Goal: Task Accomplishment & Management: Complete application form

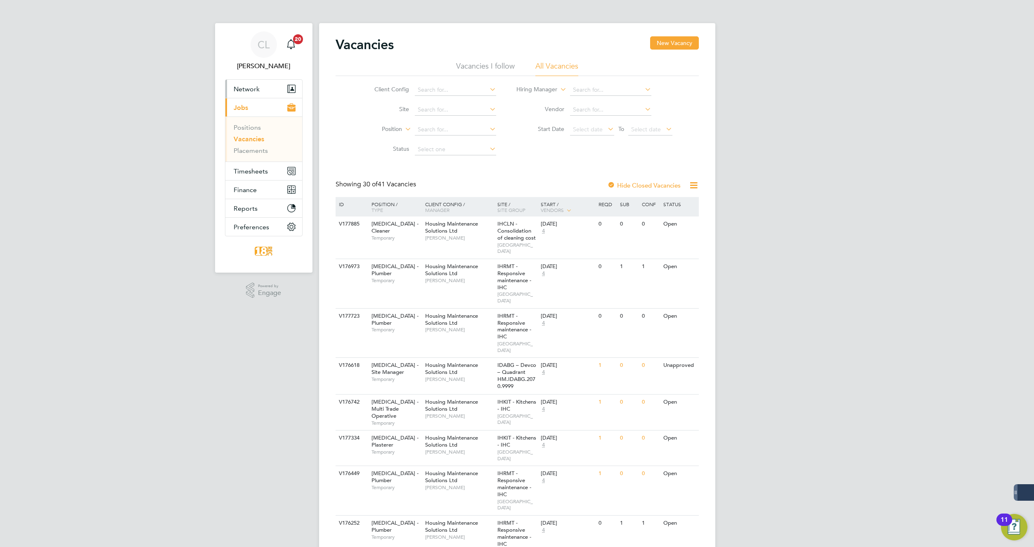
click at [253, 88] on span "Network" at bounding box center [247, 89] width 26 height 8
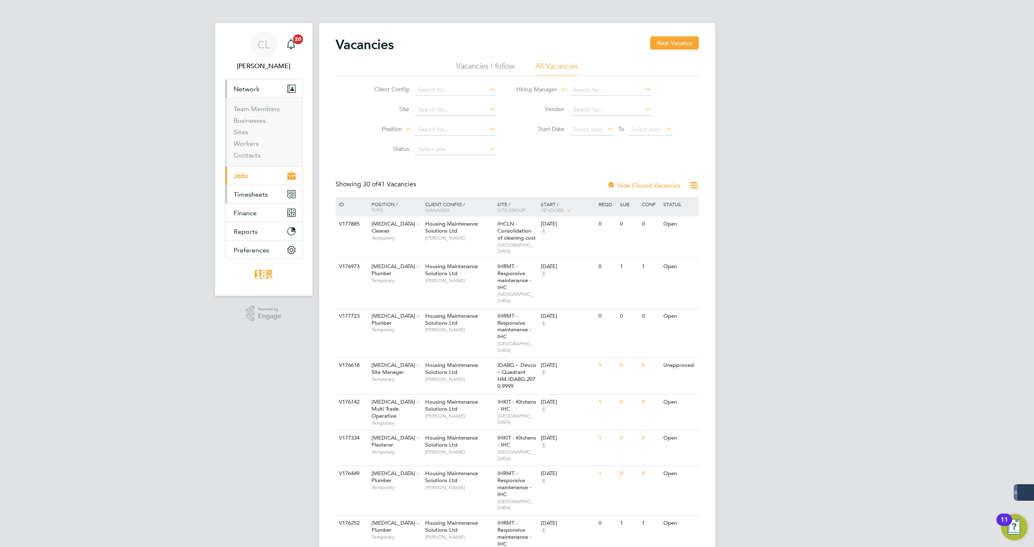
click at [248, 194] on span "Timesheets" at bounding box center [251, 194] width 34 height 8
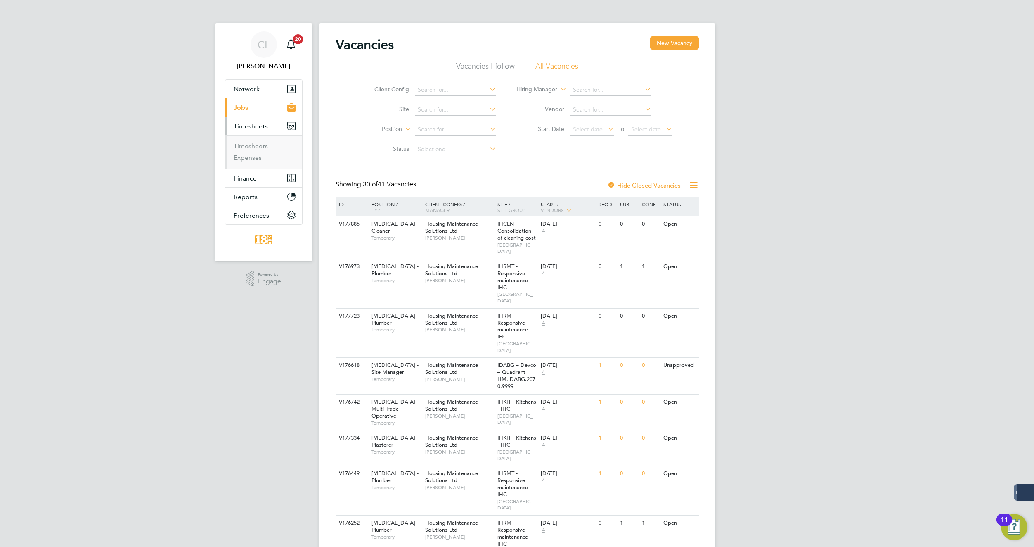
click at [244, 109] on span "Jobs" at bounding box center [241, 108] width 14 height 8
click at [252, 147] on link "Placements" at bounding box center [251, 151] width 34 height 8
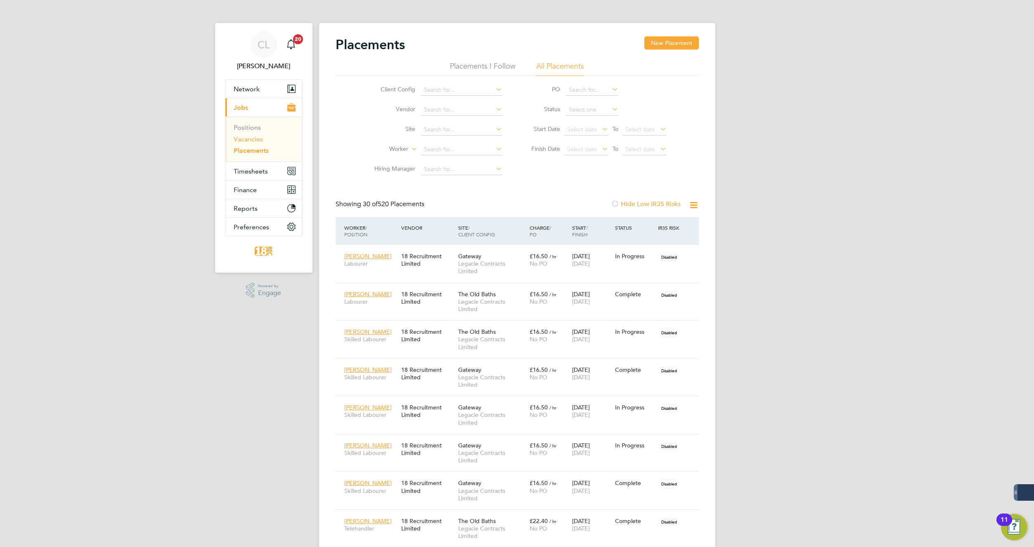
click at [258, 139] on link "Vacancies" at bounding box center [248, 139] width 29 height 8
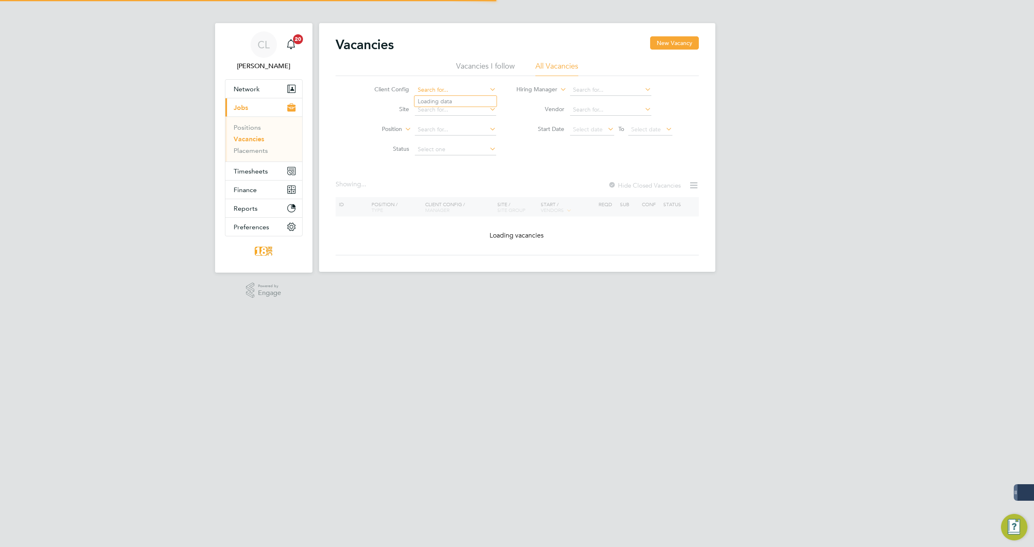
click at [458, 88] on input at bounding box center [455, 90] width 81 height 12
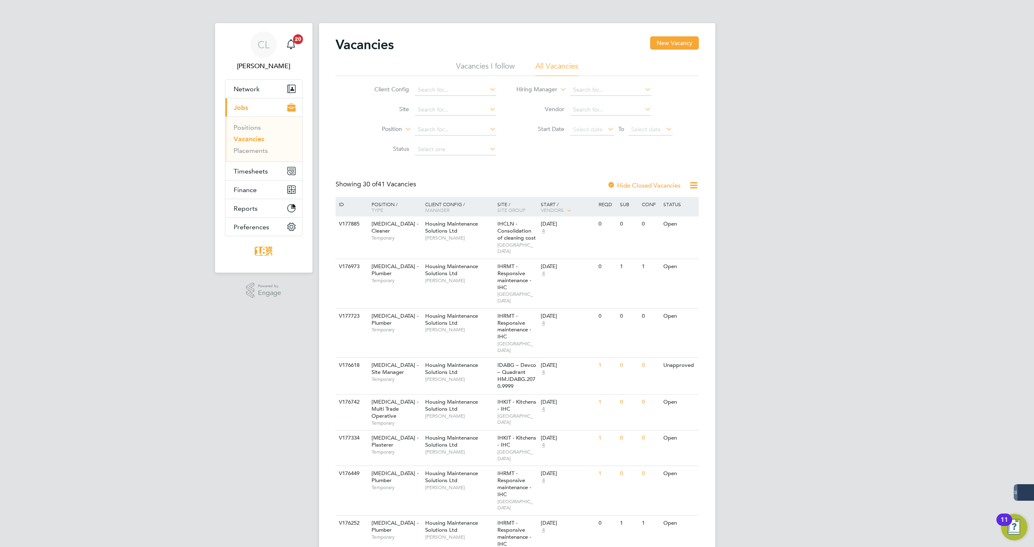
click at [459, 100] on li "Housing Maintenance Solutions Ltd" at bounding box center [464, 101] width 99 height 11
type input "Housing Maintenance Solutions Ltd"
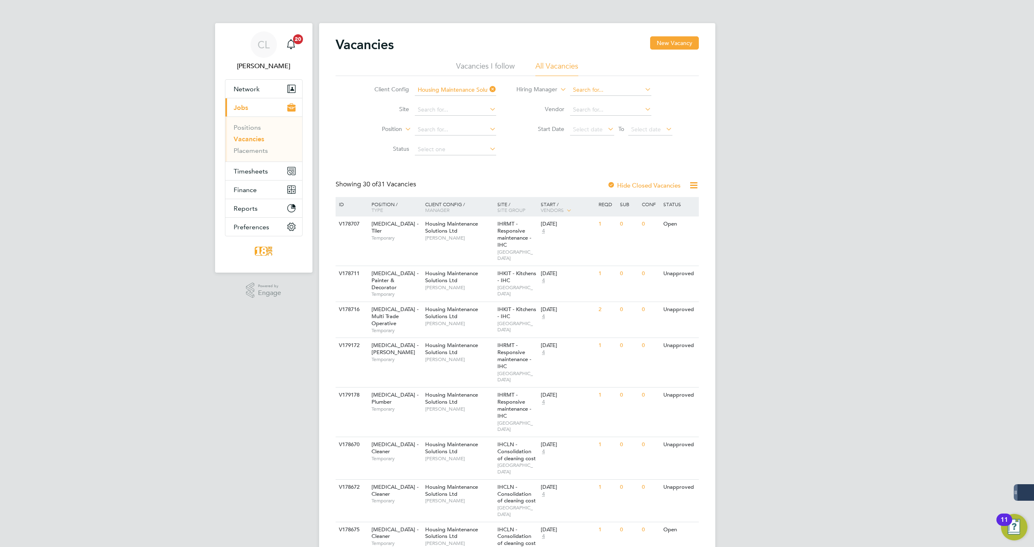
click at [582, 90] on input at bounding box center [610, 90] width 81 height 12
click at [583, 97] on b "Bren" at bounding box center [579, 100] width 12 height 7
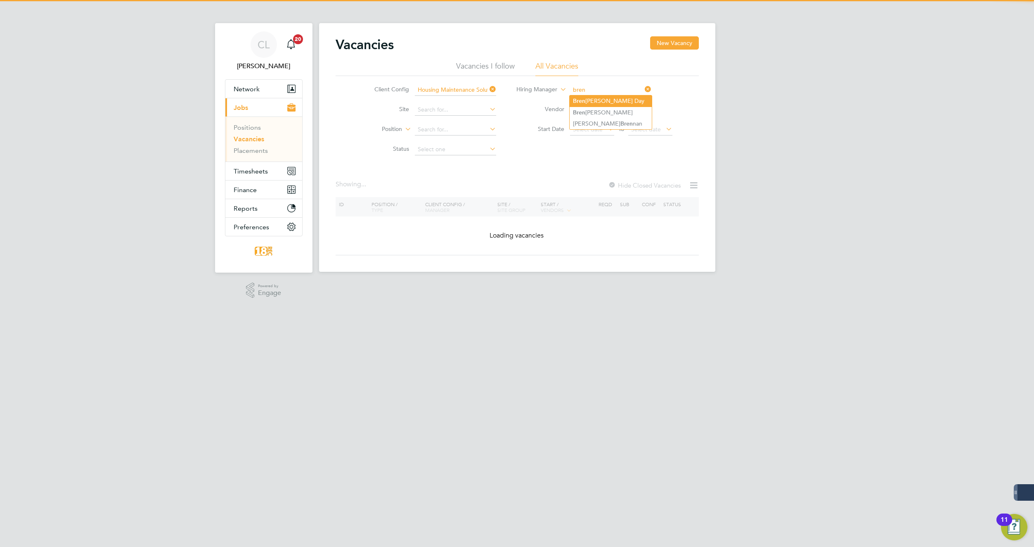
type input "[PERSON_NAME]"
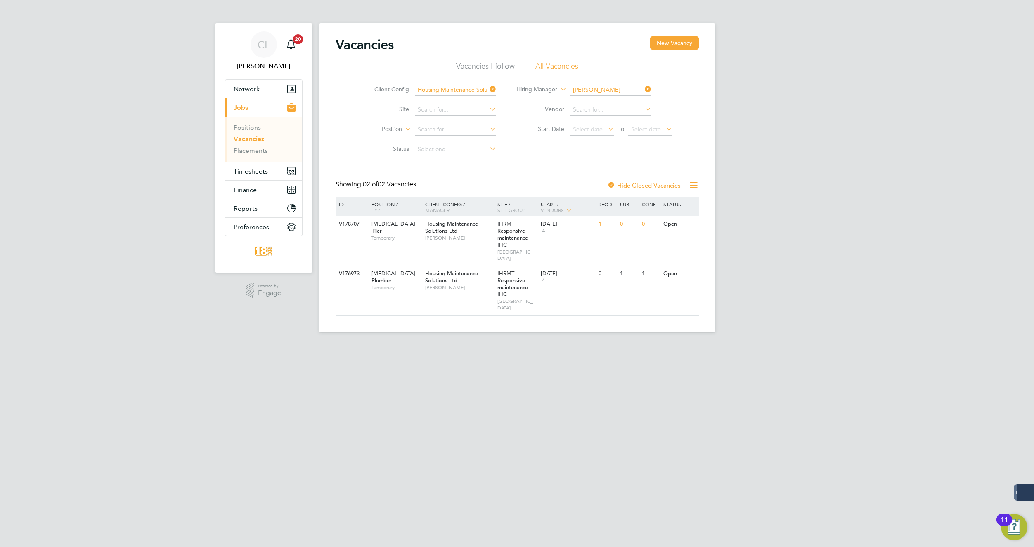
click at [643, 88] on icon at bounding box center [643, 89] width 0 height 12
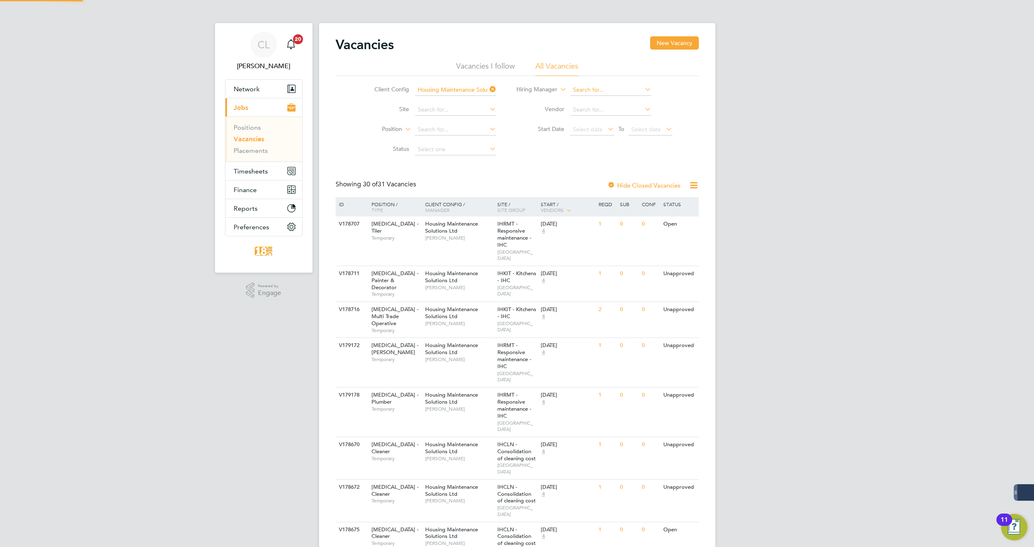
click at [603, 87] on input at bounding box center [610, 90] width 81 height 12
type input "mark"
click at [643, 88] on icon at bounding box center [643, 89] width 0 height 12
click at [519, 156] on div "Client Config Housing Maintenance Solutions Ltd Site Position Status Hiring Man…" at bounding box center [517, 117] width 363 height 83
click at [455, 106] on input at bounding box center [455, 110] width 81 height 12
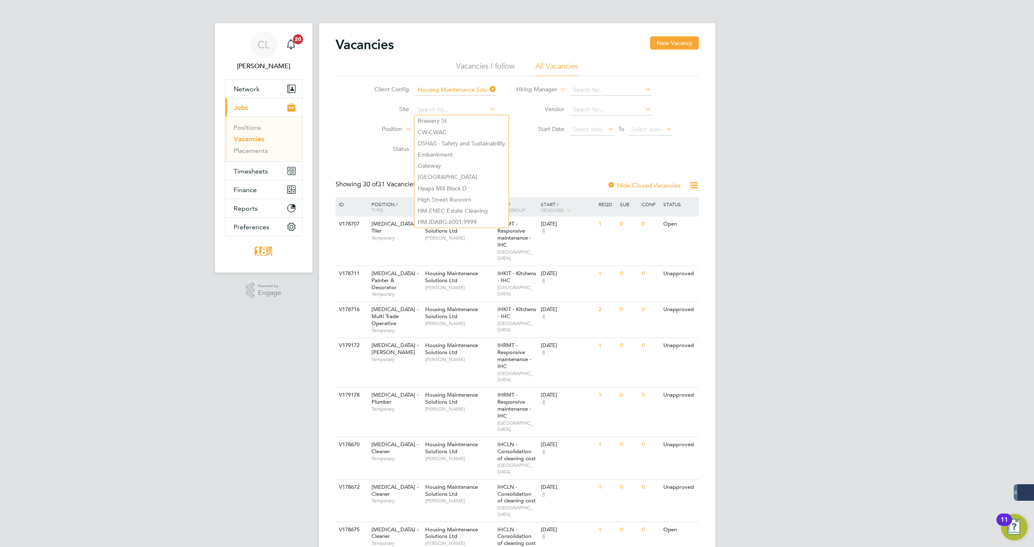
click at [544, 159] on div "Client Config Housing Maintenance Solutions Ltd Site Position Status Hiring Man…" at bounding box center [517, 117] width 363 height 83
click at [436, 126] on input at bounding box center [455, 130] width 81 height 12
click at [694, 96] on div "Client Config Housing Maintenance Solutions Ltd Site Position Status Hiring Man…" at bounding box center [517, 117] width 363 height 83
click at [377, 240] on div "V178707 HMS - Tiler Temporary Housing Maintenance Solutions Ltd Brendan Day IHR…" at bounding box center [517, 240] width 363 height 49
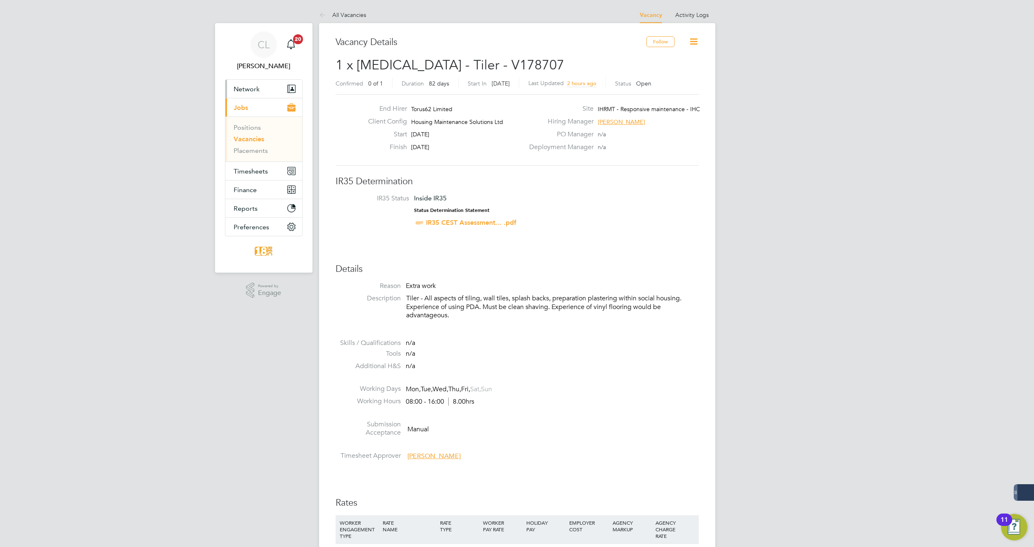
click at [258, 88] on span "Network" at bounding box center [247, 89] width 26 height 8
click at [243, 90] on span "Network" at bounding box center [247, 89] width 26 height 8
click at [239, 88] on span "Network" at bounding box center [247, 89] width 26 height 8
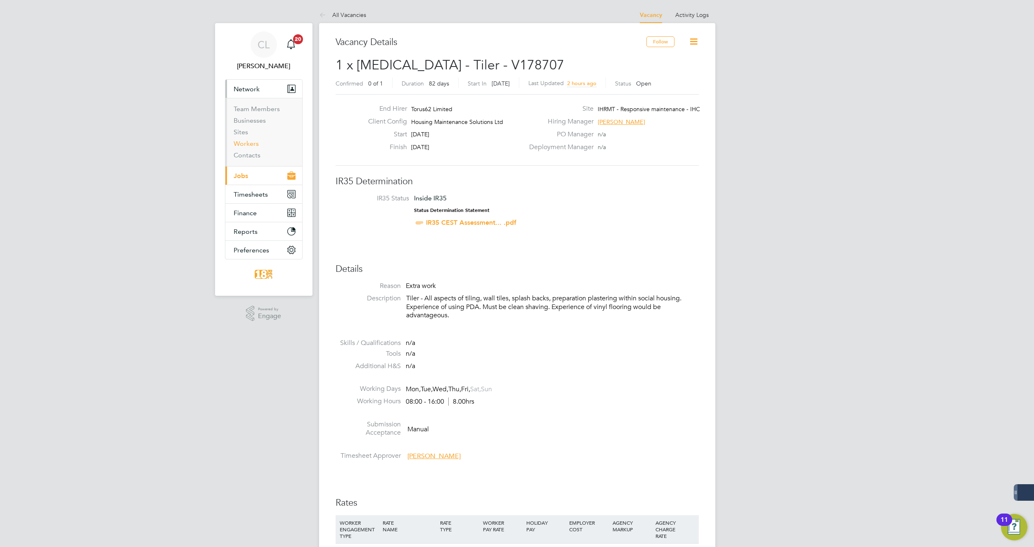
click at [245, 142] on link "Workers" at bounding box center [246, 144] width 25 height 8
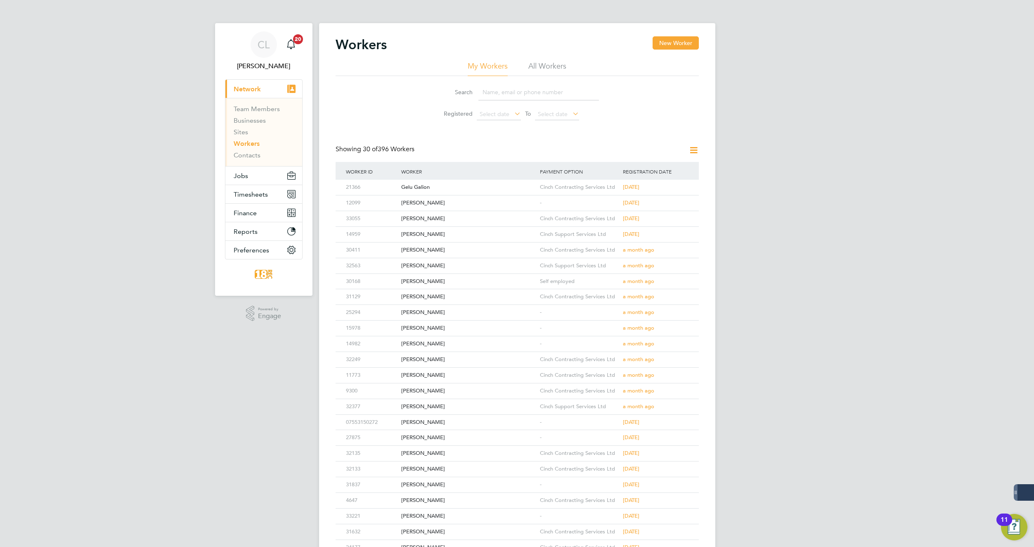
click at [499, 92] on input at bounding box center [539, 92] width 121 height 16
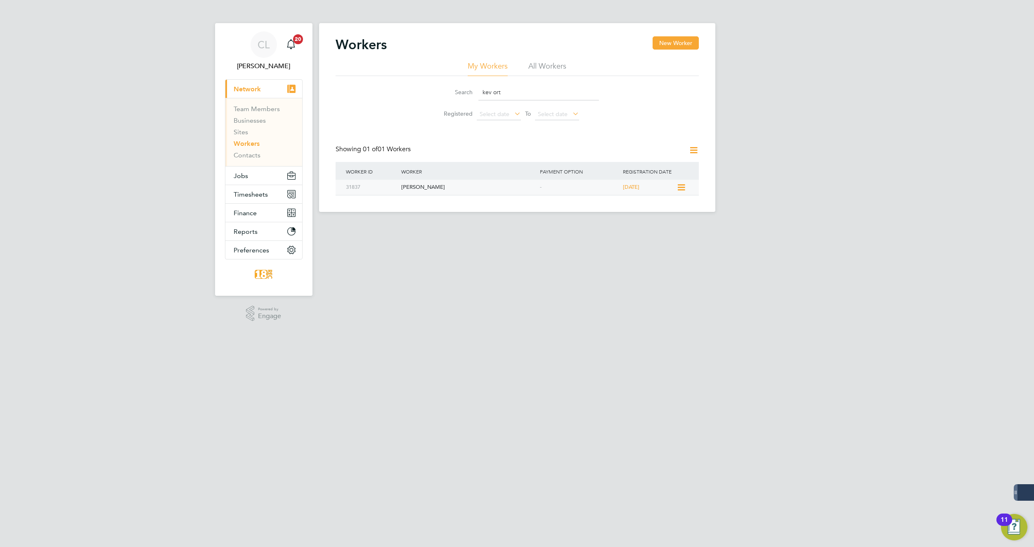
type input "kev ort"
click at [410, 186] on div "[PERSON_NAME]" at bounding box center [468, 187] width 139 height 15
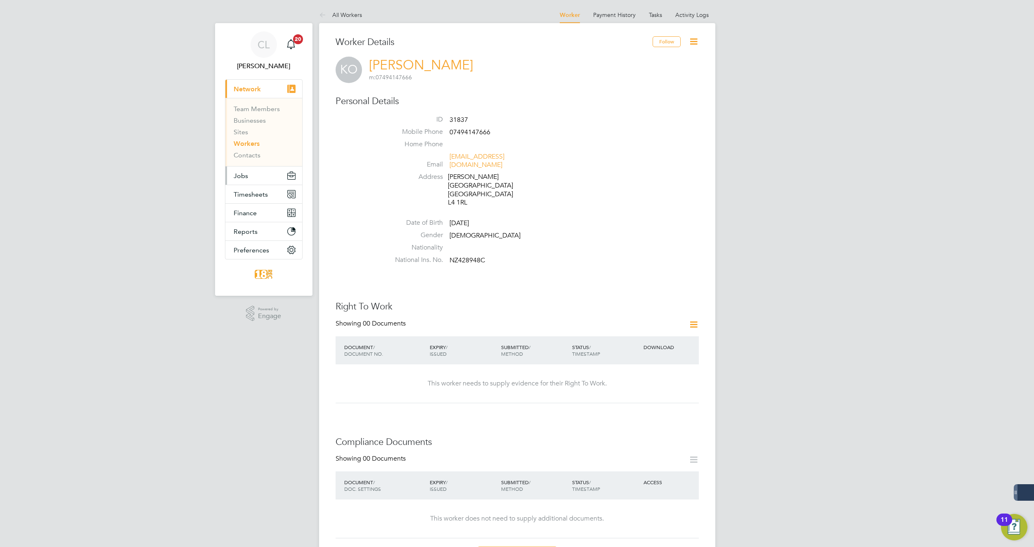
click at [245, 170] on button "Jobs" at bounding box center [263, 175] width 77 height 18
click at [239, 170] on button "Jobs" at bounding box center [263, 175] width 77 height 18
click at [244, 144] on li "Vacancies" at bounding box center [265, 141] width 62 height 12
click at [246, 137] on link "Vacancies" at bounding box center [248, 139] width 29 height 8
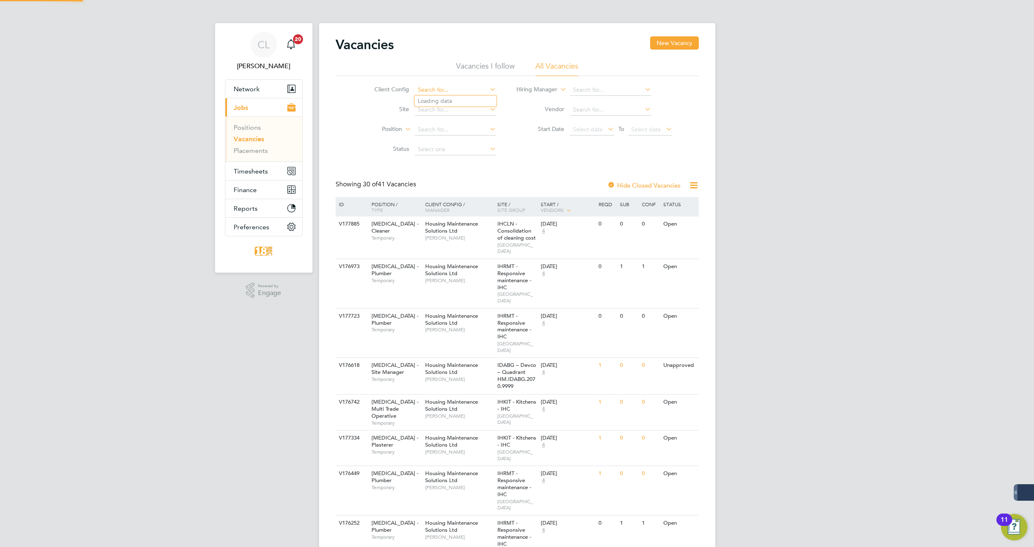
click at [428, 88] on input at bounding box center [455, 90] width 81 height 12
click at [429, 101] on li "Housing Maintenance Solutions Ltd" at bounding box center [464, 100] width 99 height 11
type input "Housing Maintenance Solutions Ltd"
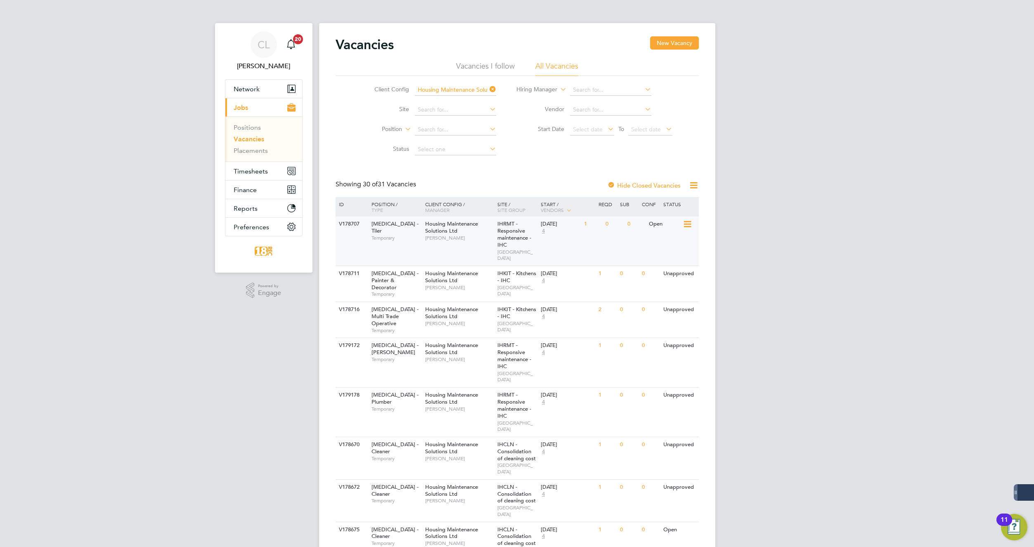
click at [362, 248] on div "V178707 HMS - Tiler Temporary Housing Maintenance Solutions Ltd Brendan Day IHR…" at bounding box center [517, 240] width 363 height 49
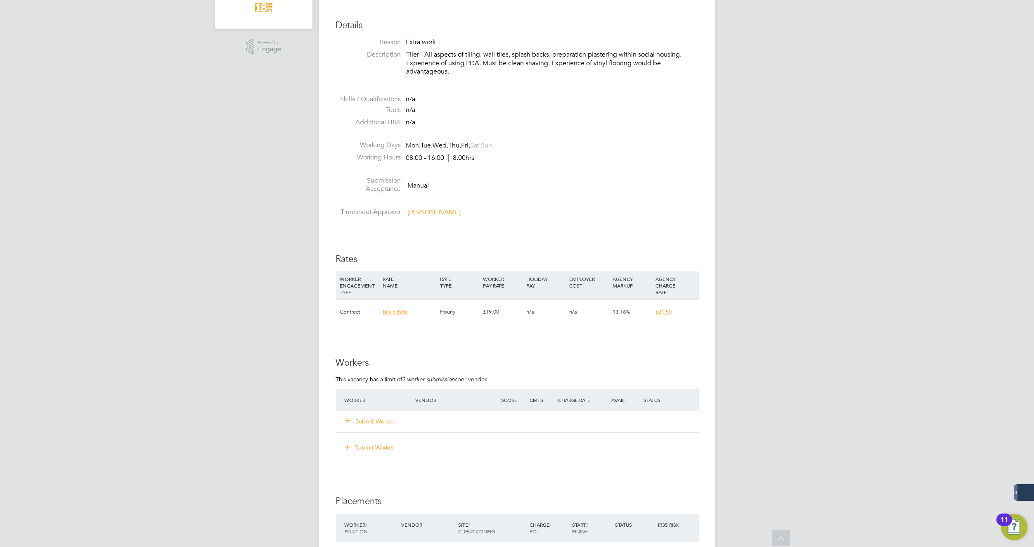
scroll to position [248, 0]
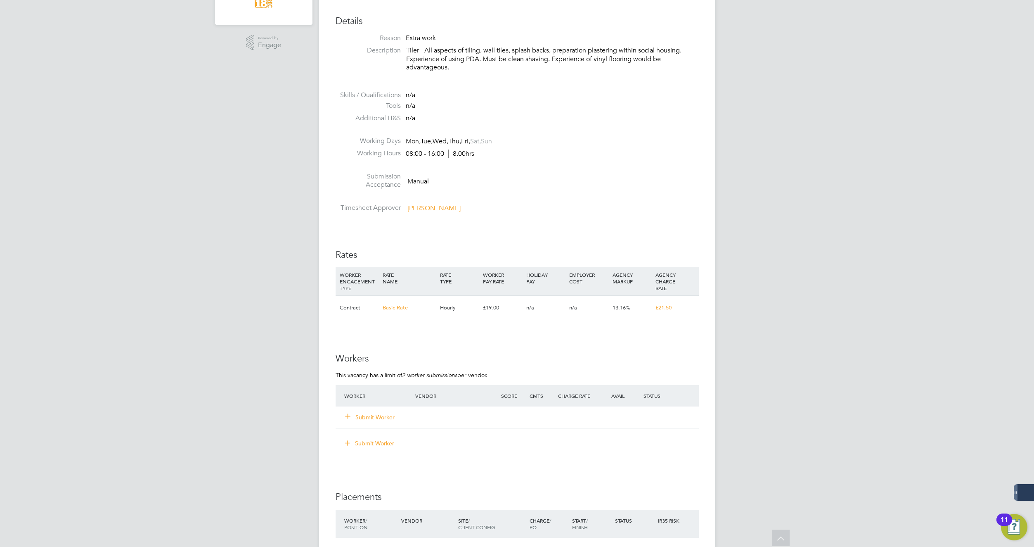
click at [370, 421] on div "Submit Worker" at bounding box center [384, 417] width 85 height 15
click at [373, 413] on button "Submit Worker" at bounding box center [371, 417] width 50 height 8
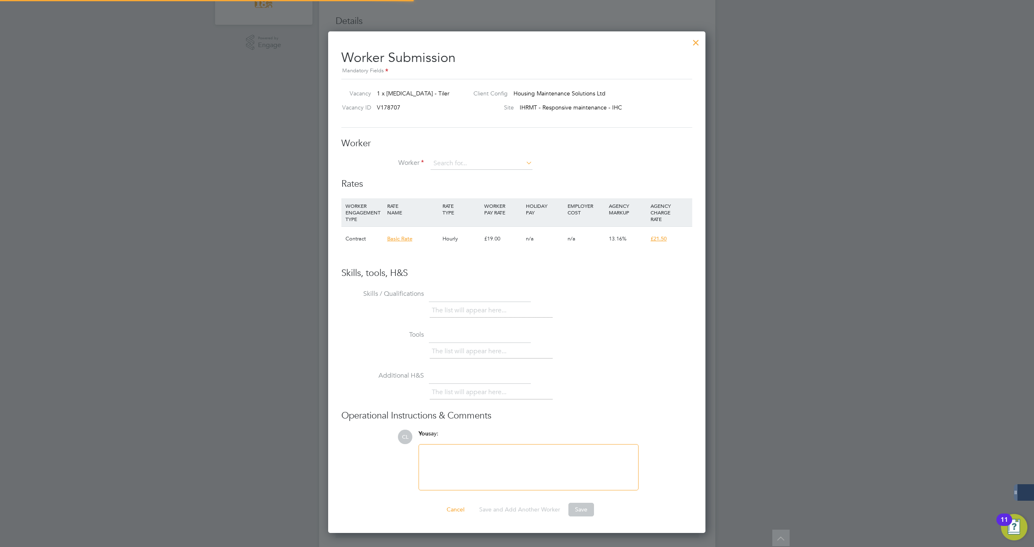
scroll to position [501, 378]
click at [448, 178] on b "Kevin" at bounding box center [458, 175] width 48 height 7
type input "Kevin Orton (31837)"
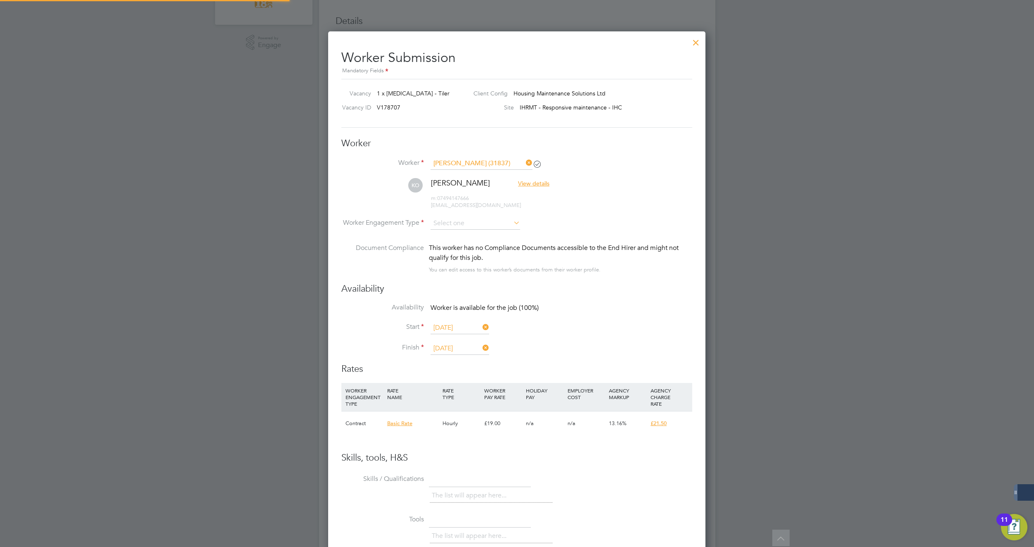
scroll to position [686, 378]
click at [474, 220] on input at bounding box center [476, 224] width 90 height 12
click at [462, 240] on li "PAYE" at bounding box center [475, 245] width 90 height 11
type input "PAYE"
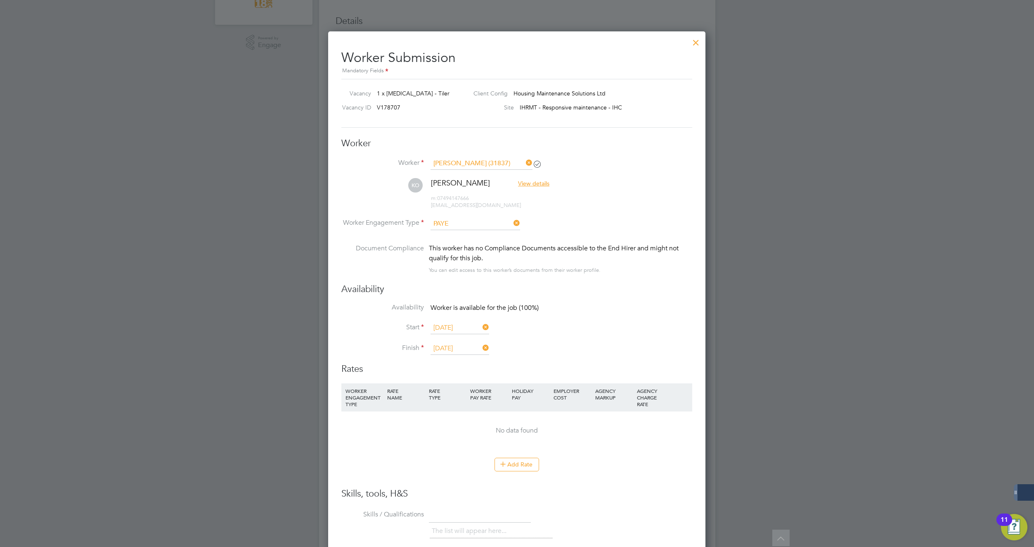
click at [583, 222] on li "Worker Engagement Type PAYE" at bounding box center [516, 231] width 351 height 26
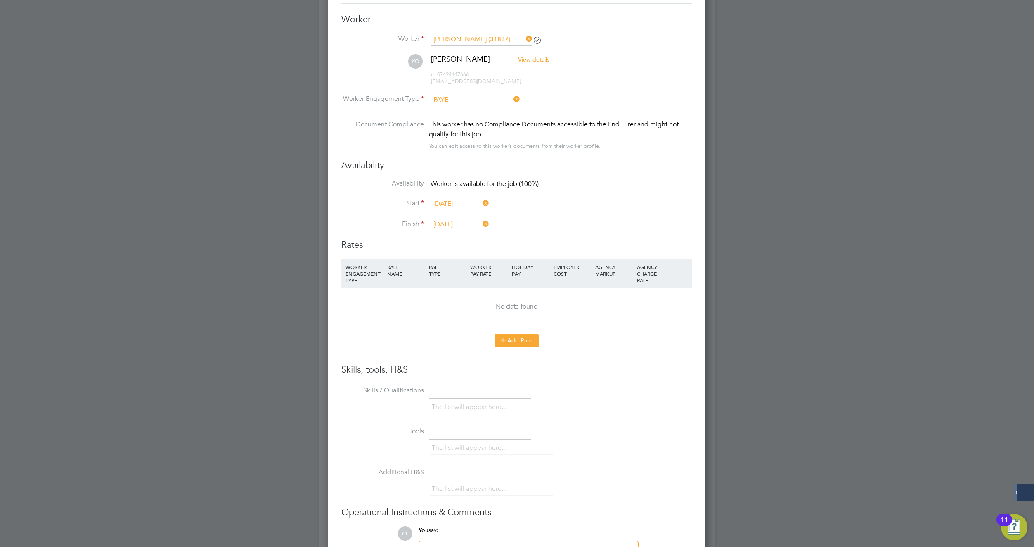
click at [513, 341] on button "Add Rate" at bounding box center [517, 340] width 45 height 13
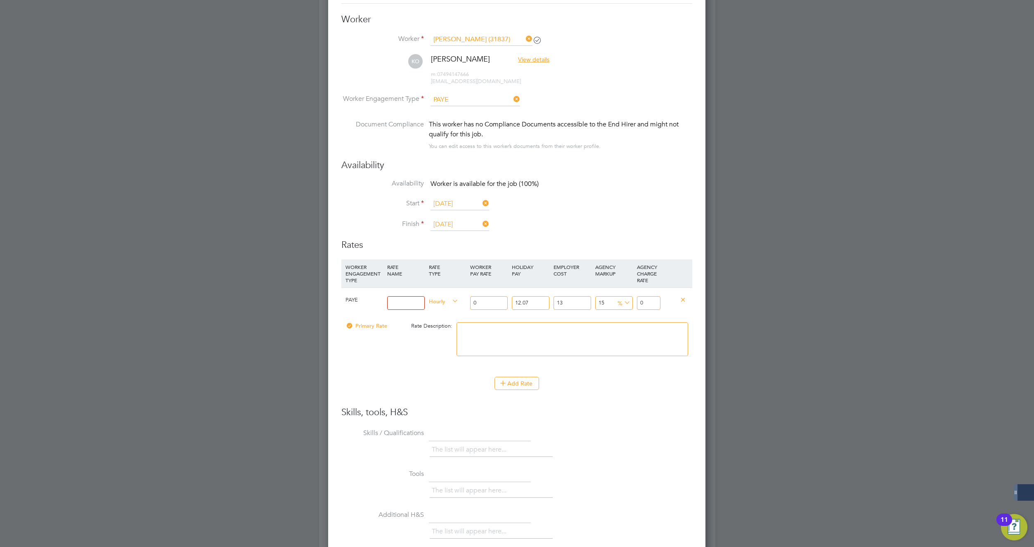
click at [490, 301] on input "0" at bounding box center [489, 303] width 38 height 14
type input "1"
type input "1.45634965"
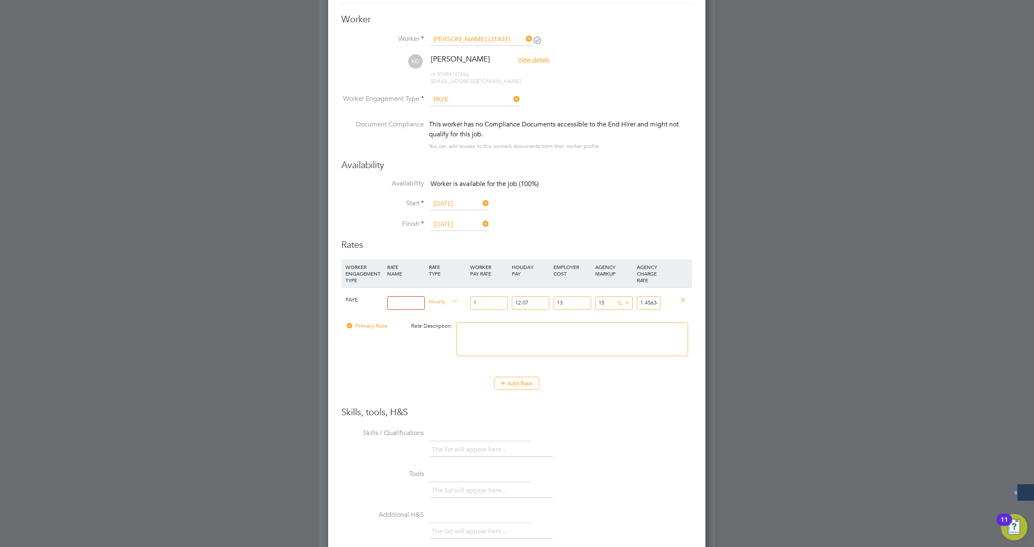
type input "19"
type input "27.67064335"
type input "19"
drag, startPoint x: 611, startPoint y: 304, endPoint x: 596, endPoint y: 302, distance: 15.0
click at [596, 302] on input "15" at bounding box center [614, 303] width 38 height 14
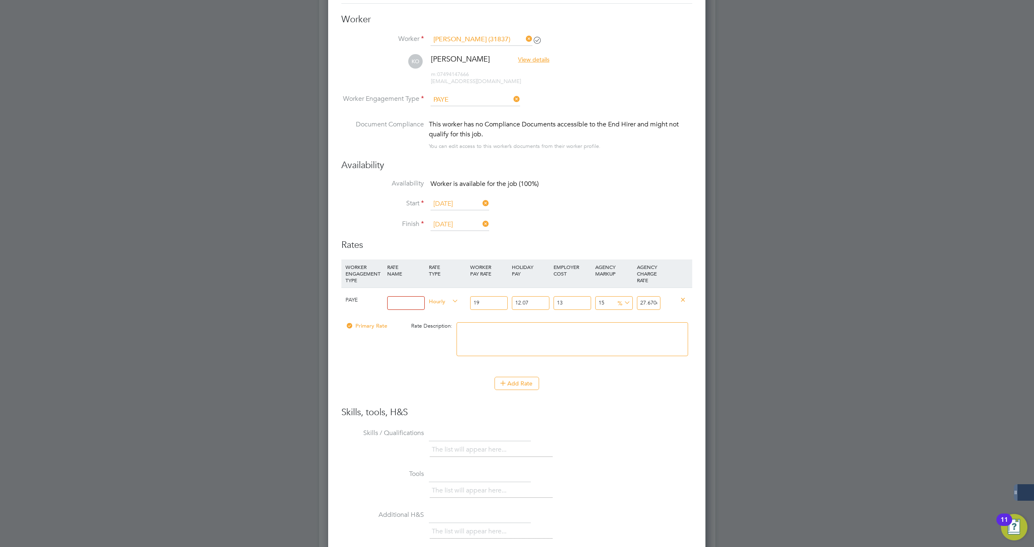
type input "1"
type input "24.30204329"
type input "10"
type input "26.4675719"
type input "10"
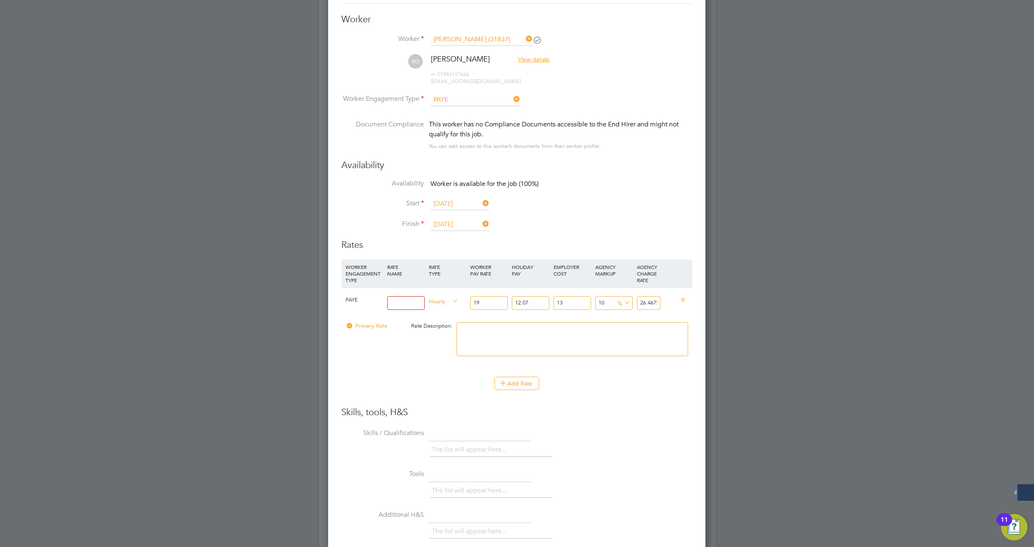
click at [681, 299] on icon at bounding box center [683, 299] width 6 height 6
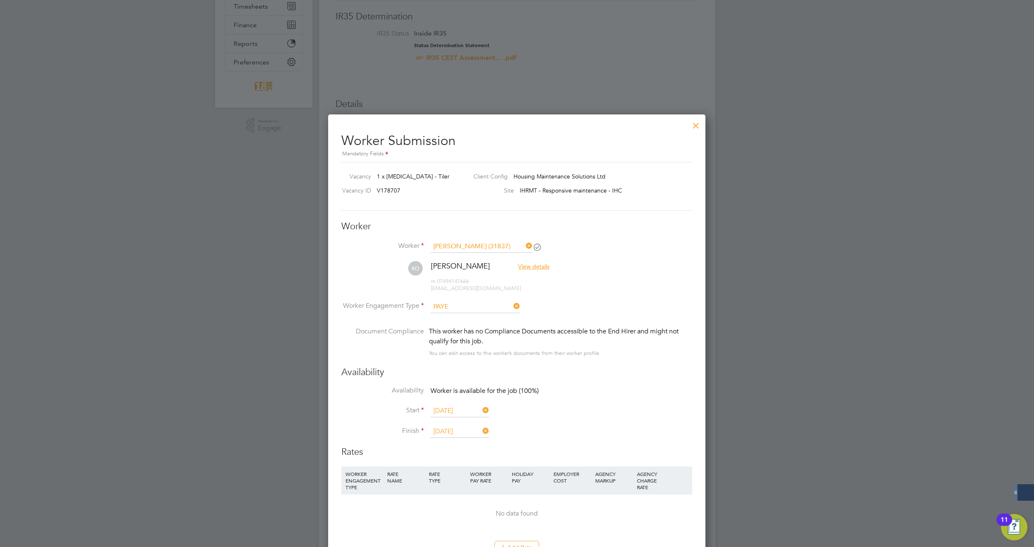
scroll to position [42, 0]
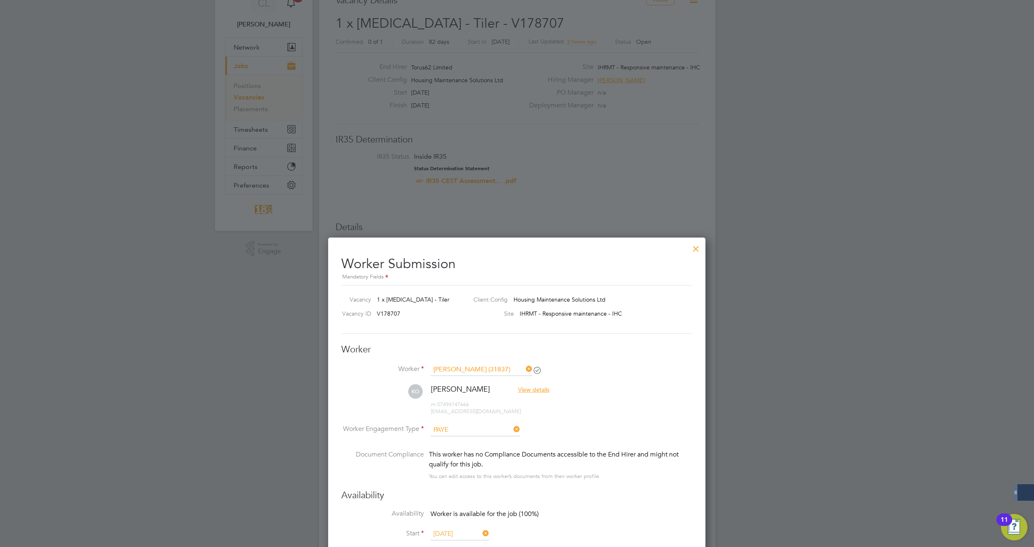
click at [698, 251] on div at bounding box center [696, 246] width 15 height 15
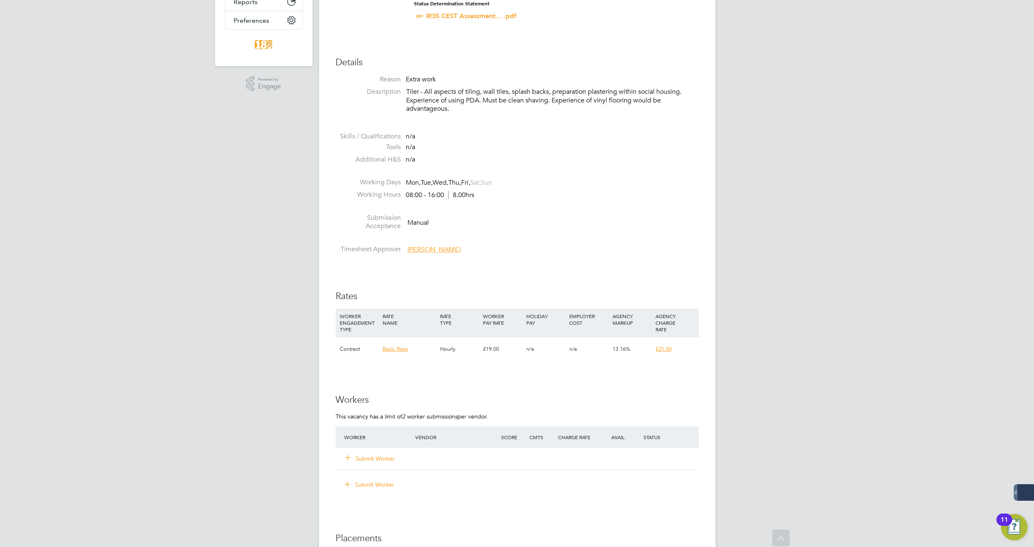
scroll to position [413, 0]
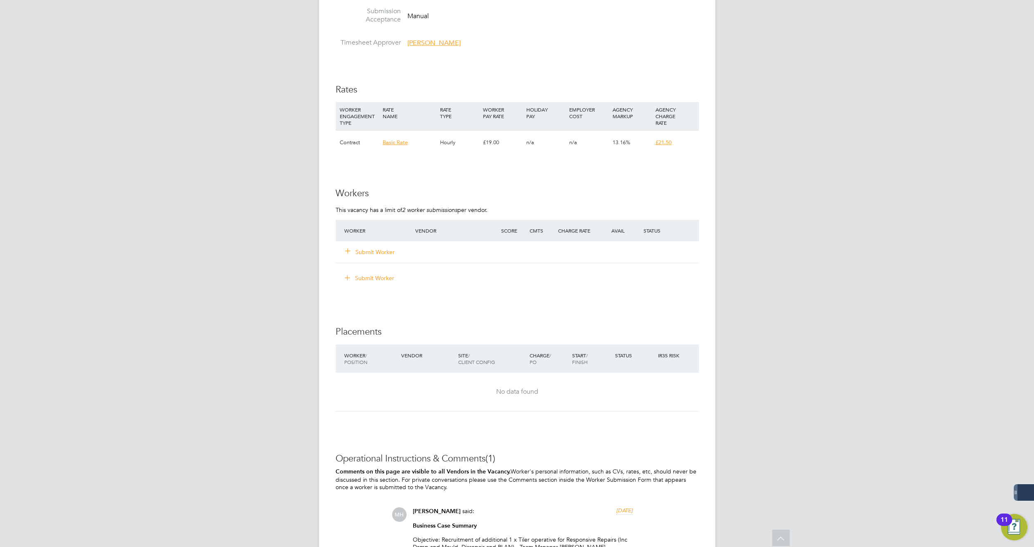
click at [371, 249] on button "Submit Worker" at bounding box center [371, 252] width 50 height 8
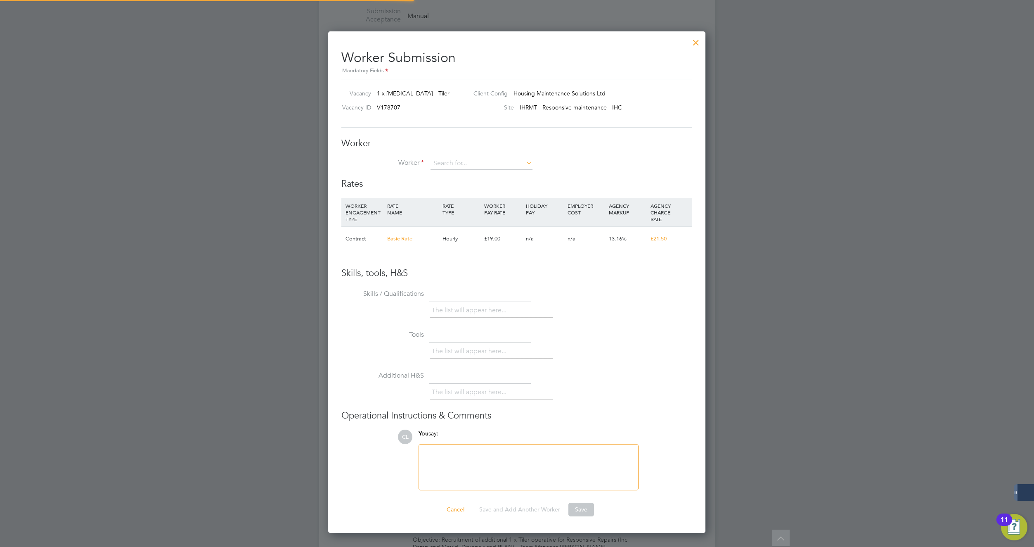
scroll to position [501, 378]
click at [486, 177] on li "Kevin O rton (31837)" at bounding box center [481, 175] width 103 height 11
type input "Kevin Orton (31837)"
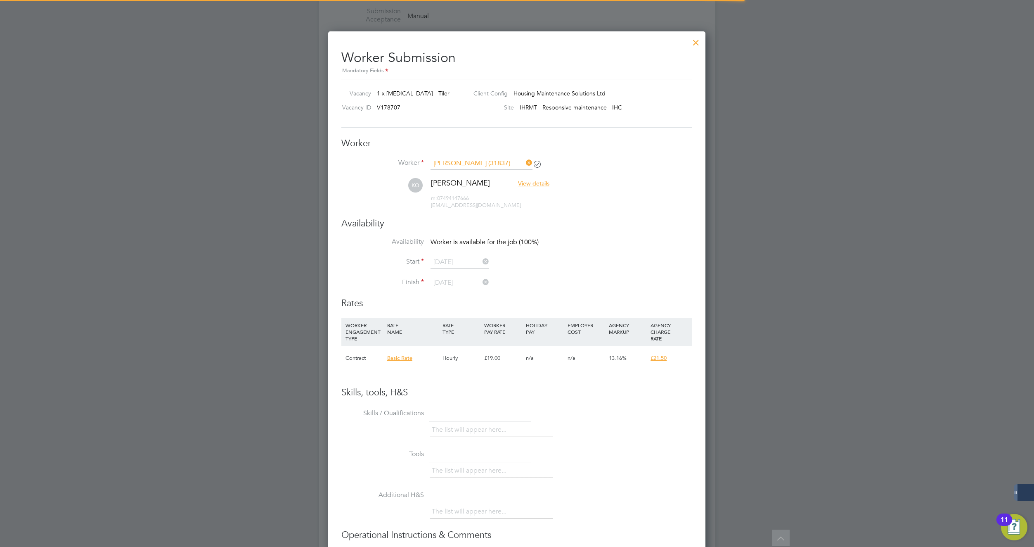
scroll to position [621, 378]
click at [608, 205] on li "KO Kevin Orton View details m: 07494147666 kevinorton28@gmail.com" at bounding box center [516, 197] width 351 height 39
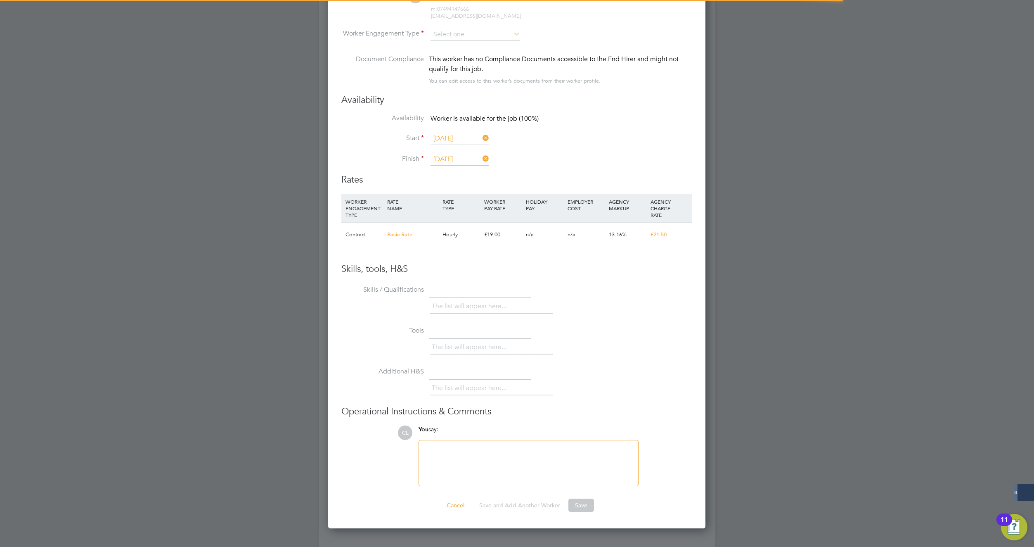
scroll to position [686, 378]
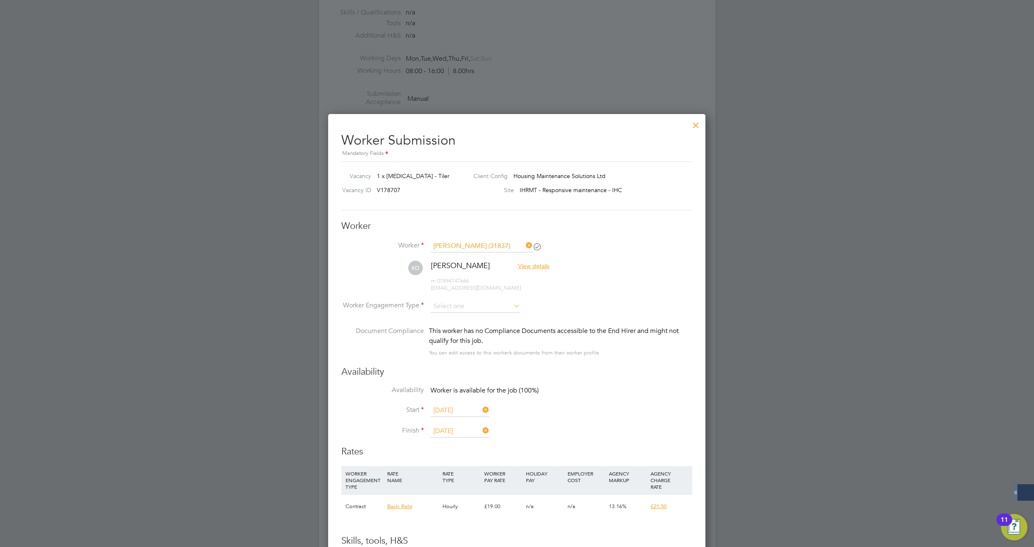
click at [453, 415] on input "[DATE]" at bounding box center [460, 410] width 59 height 12
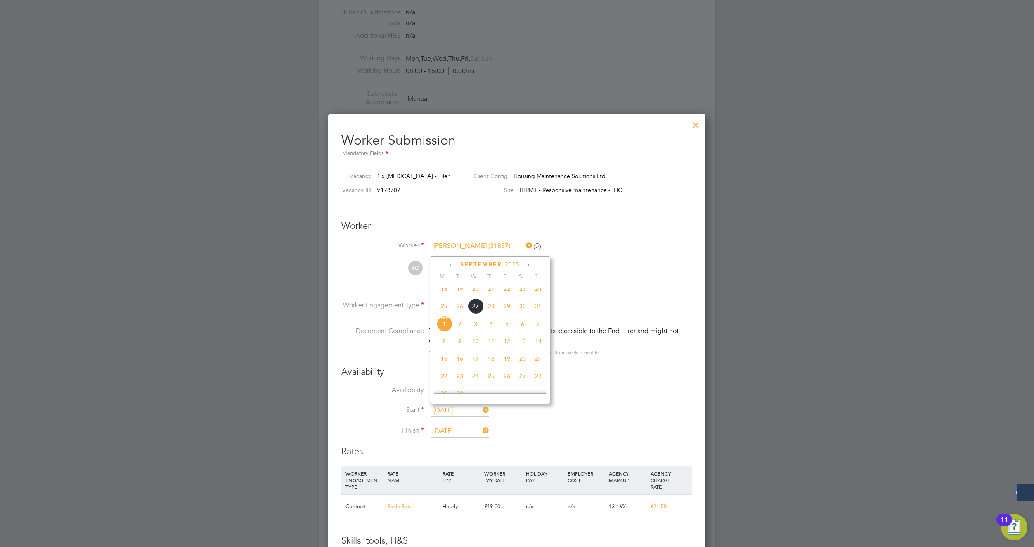
click at [445, 332] on span "[DATE]" at bounding box center [444, 324] width 16 height 16
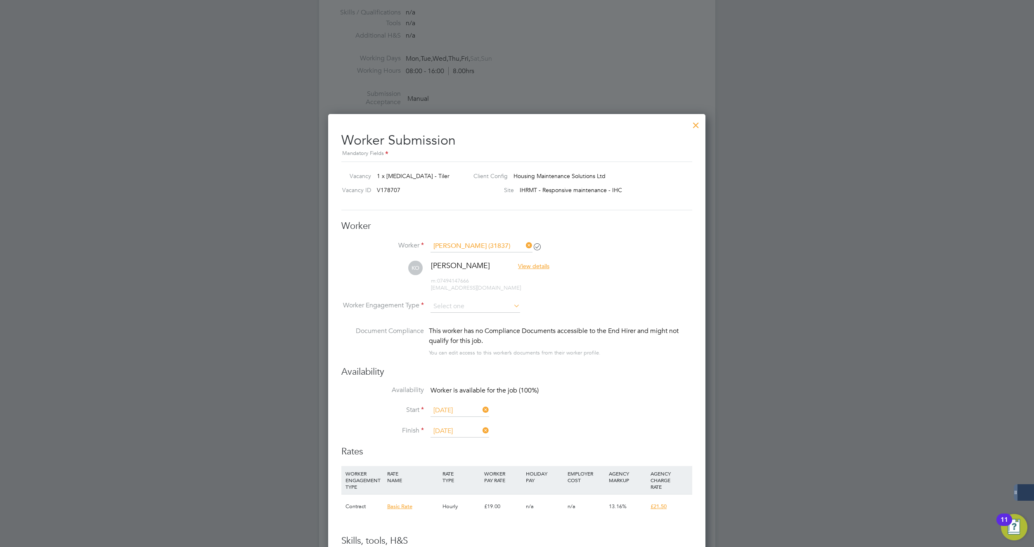
scroll to position [454, 0]
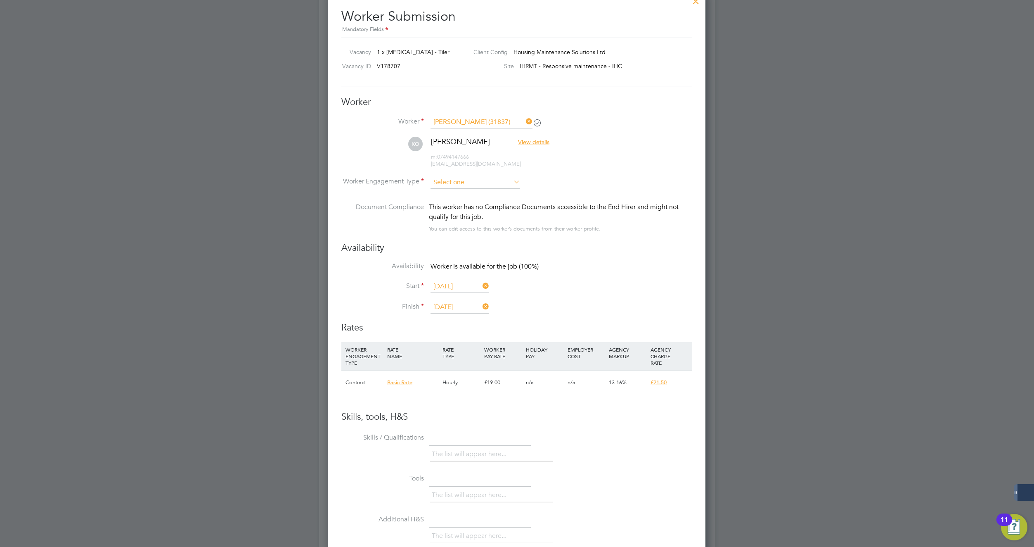
click at [465, 182] on input at bounding box center [476, 182] width 90 height 12
click at [460, 207] on li "PAYE" at bounding box center [475, 204] width 90 height 11
type input "PAYE"
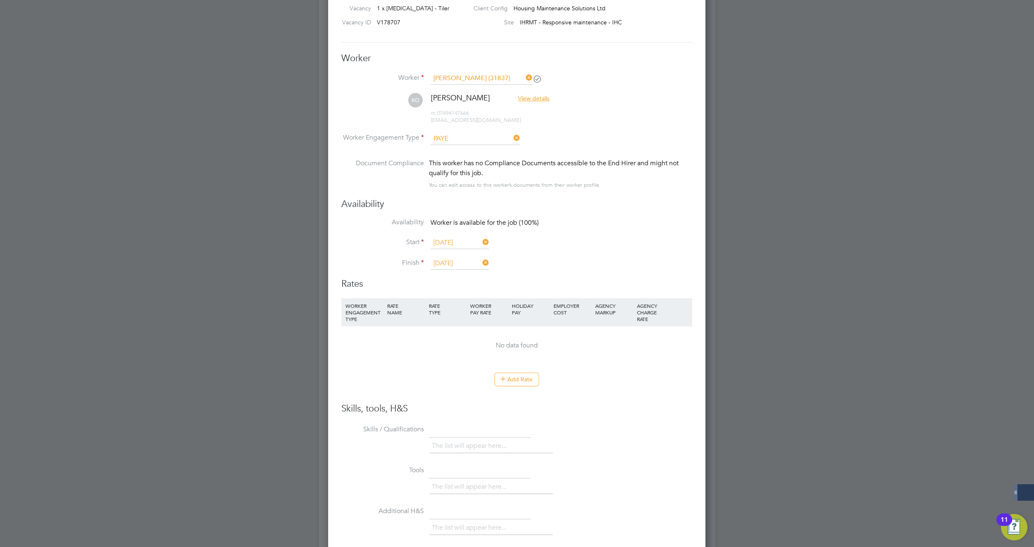
scroll to position [496, 0]
click at [452, 143] on input at bounding box center [476, 141] width 90 height 12
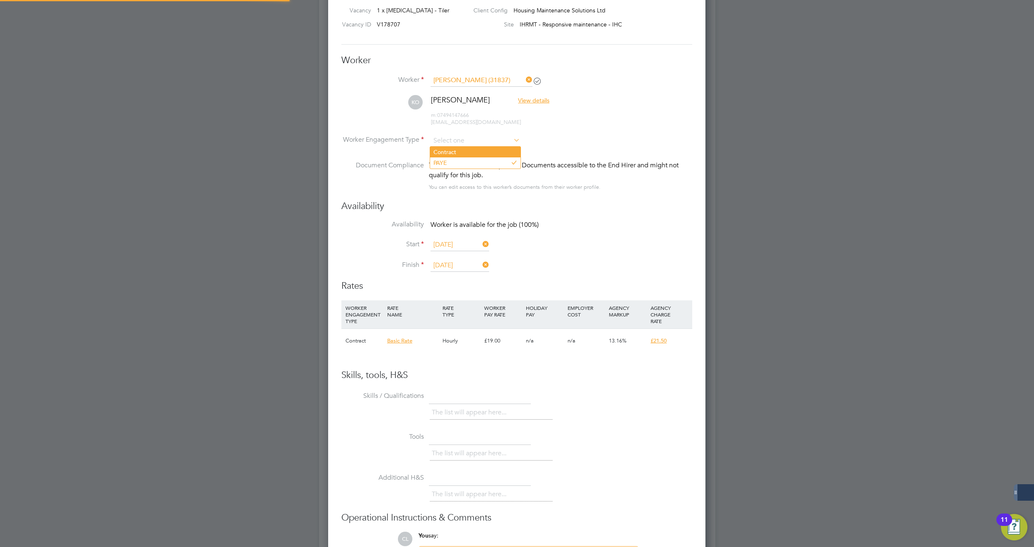
scroll to position [24, 56]
click at [456, 153] on li "Contract" at bounding box center [475, 152] width 90 height 11
type input "Contract"
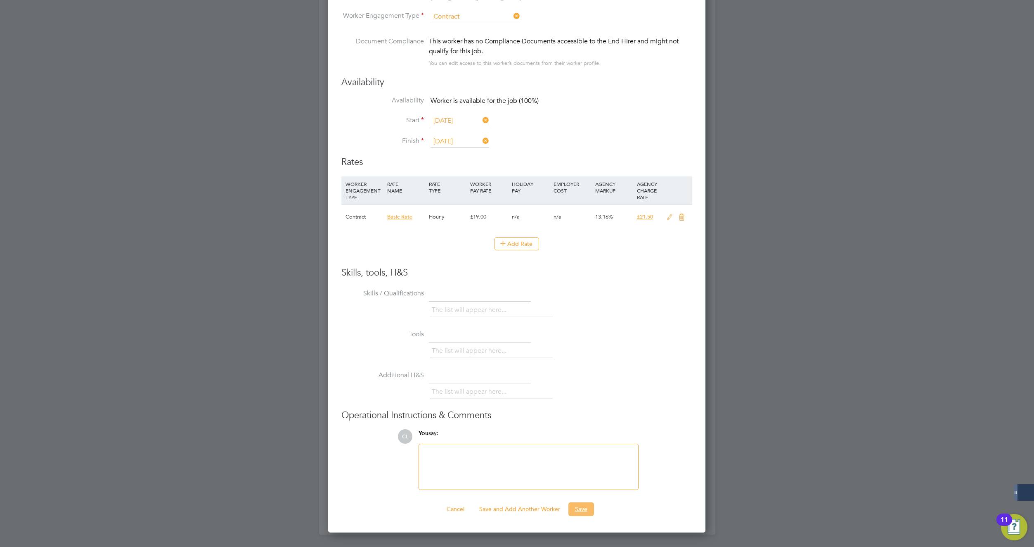
click at [584, 509] on button "Save" at bounding box center [582, 508] width 26 height 13
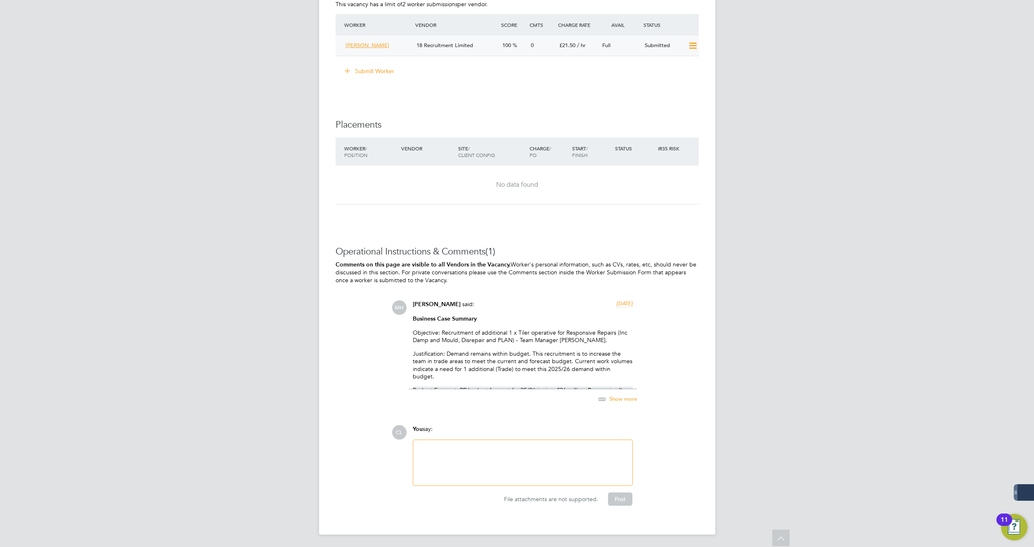
scroll to position [371, 0]
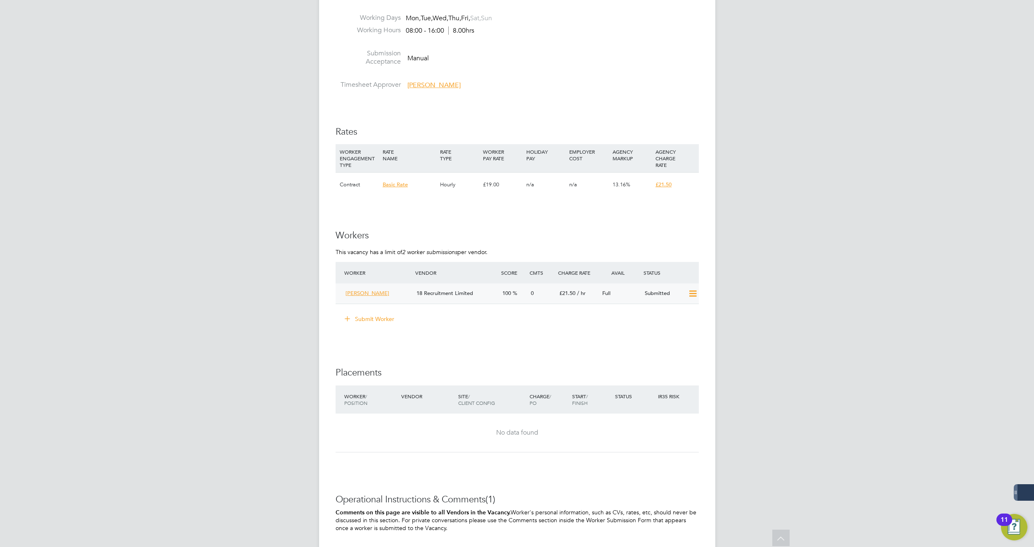
click at [365, 293] on span "[PERSON_NAME]" at bounding box center [368, 292] width 44 height 7
click at [359, 293] on span "[PERSON_NAME]" at bounding box center [368, 292] width 44 height 7
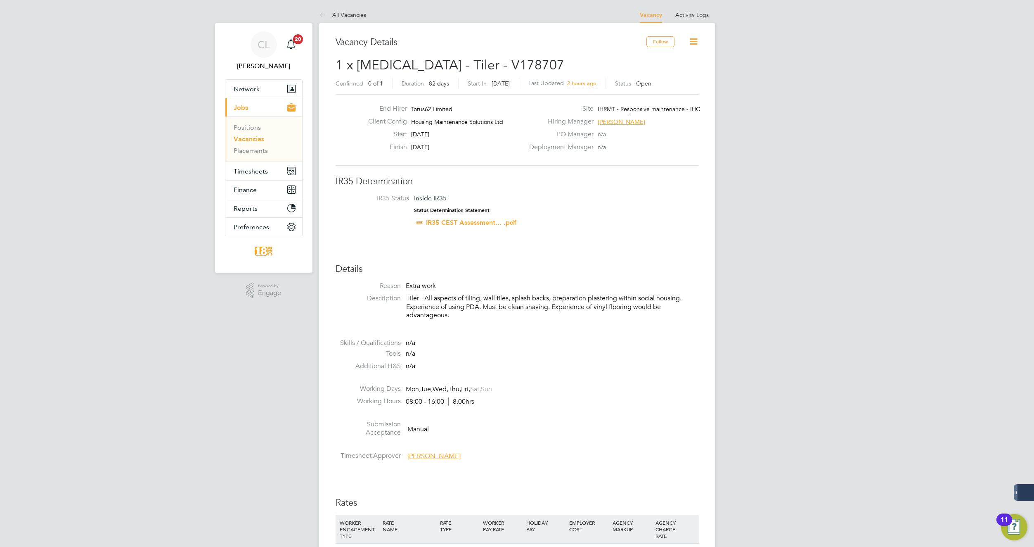
scroll to position [206, 0]
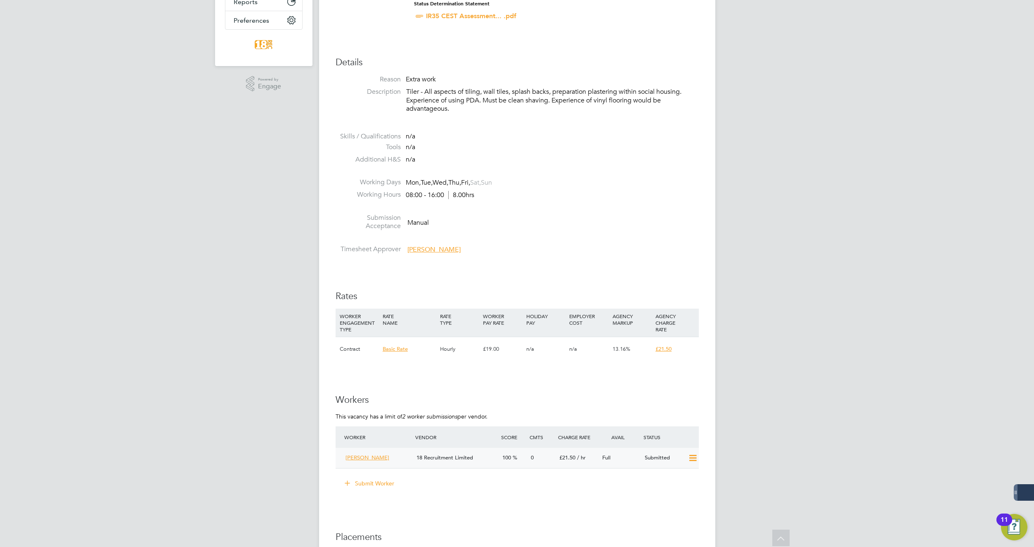
click at [371, 453] on div "[PERSON_NAME]" at bounding box center [377, 458] width 71 height 14
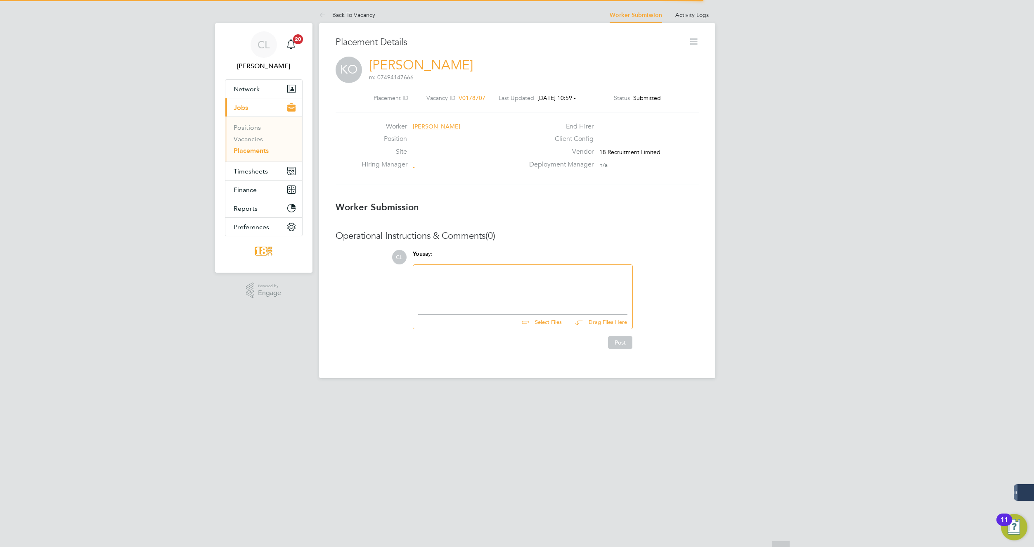
scroll to position [4, 4]
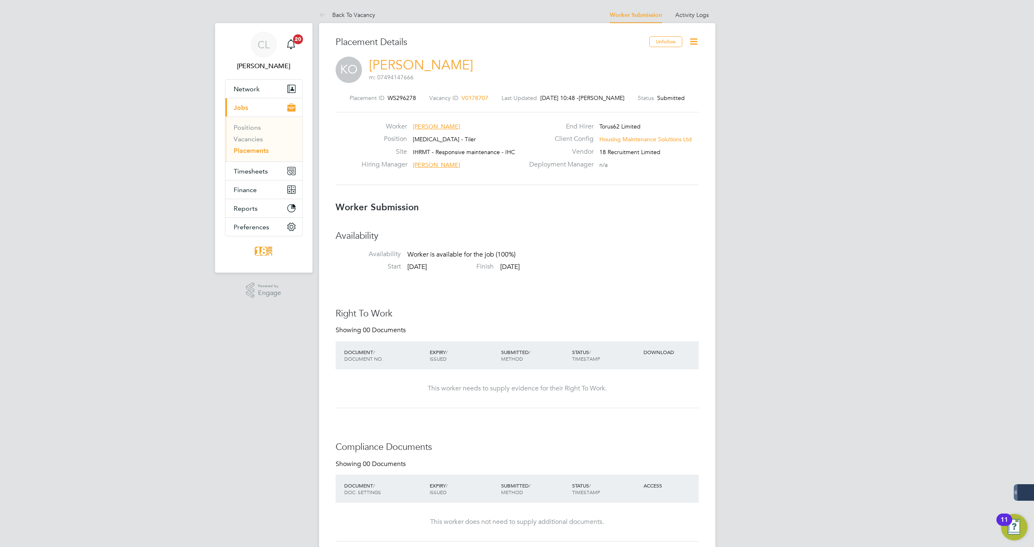
click at [411, 64] on link "[PERSON_NAME]" at bounding box center [421, 65] width 104 height 16
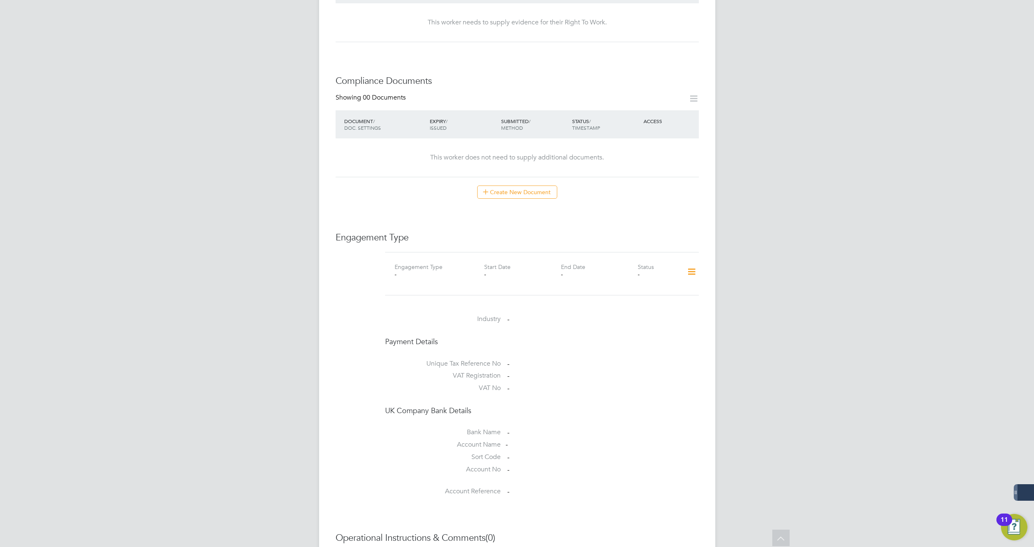
scroll to position [413, 0]
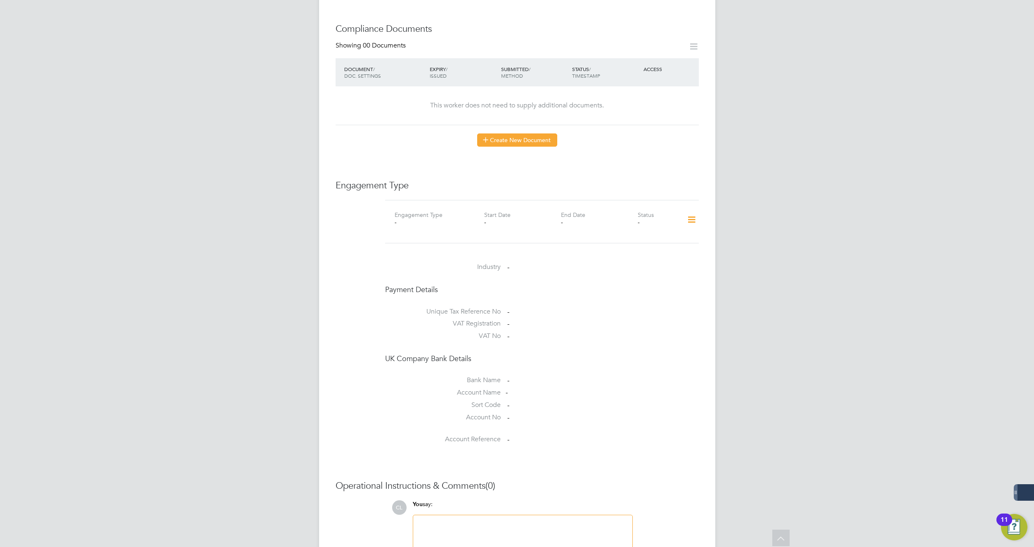
click at [519, 133] on button "Create New Document" at bounding box center [517, 139] width 80 height 13
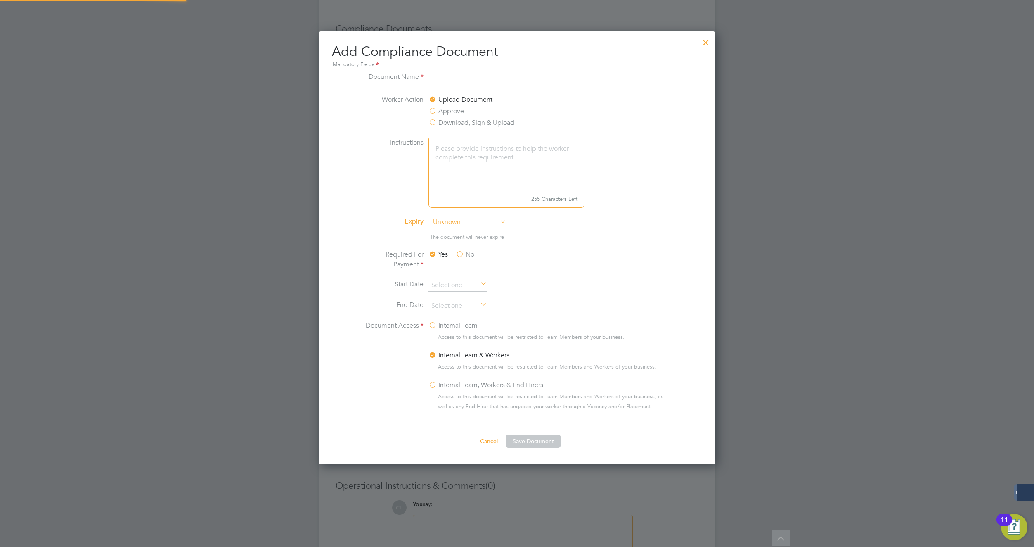
scroll to position [434, 397]
type input "Passport"
click at [462, 252] on label "No" at bounding box center [465, 254] width 19 height 10
click at [0, 0] on input "No" at bounding box center [0, 0] width 0 height 0
click at [434, 255] on label "Yes" at bounding box center [438, 254] width 19 height 10
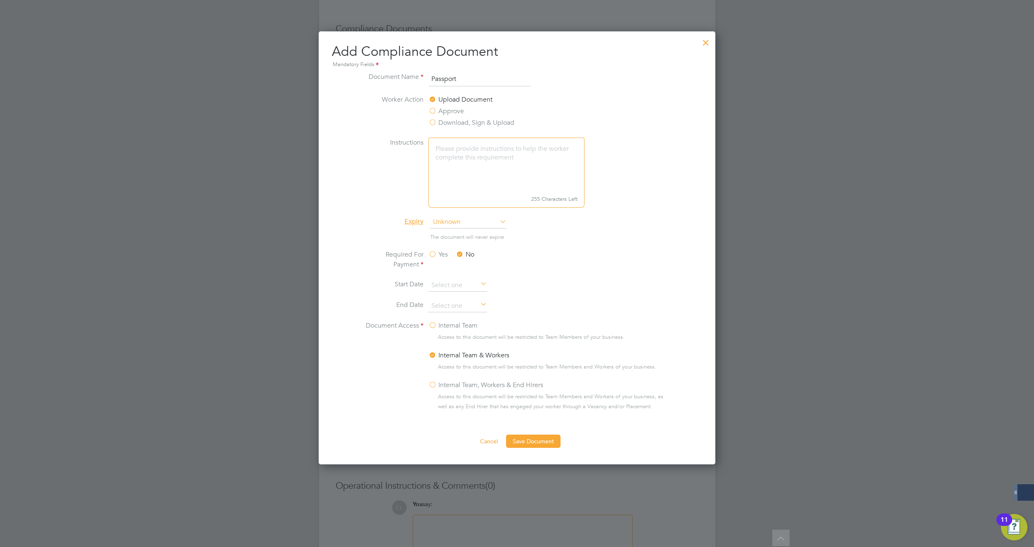
click at [0, 0] on input "Yes" at bounding box center [0, 0] width 0 height 0
click at [453, 282] on input at bounding box center [458, 285] width 59 height 12
click at [443, 222] on span "[DATE]" at bounding box center [442, 214] width 16 height 16
type input "[DATE]"
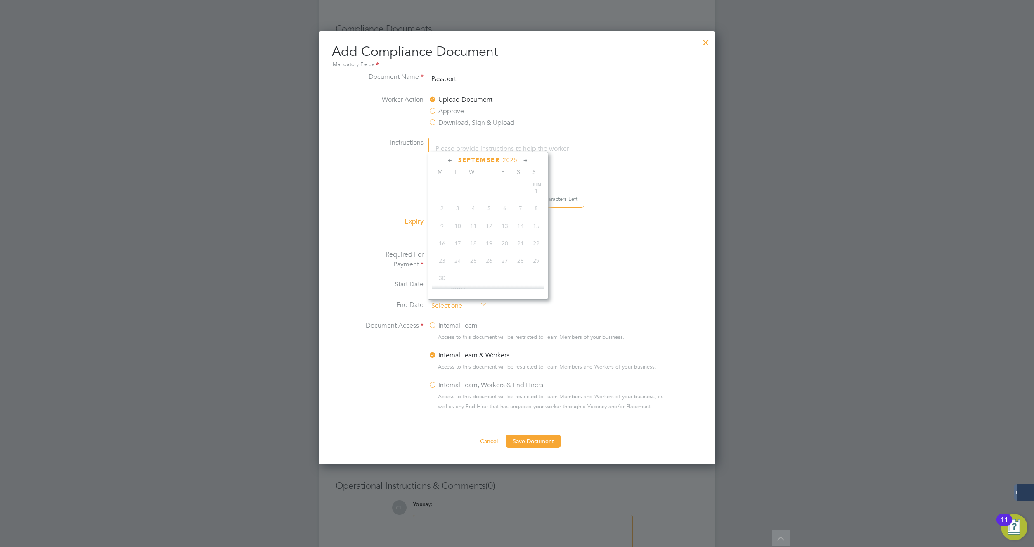
scroll to position [250, 0]
click at [448, 303] on input at bounding box center [458, 306] width 59 height 12
click at [445, 261] on span "24" at bounding box center [442, 253] width 16 height 16
type input "[DATE]"
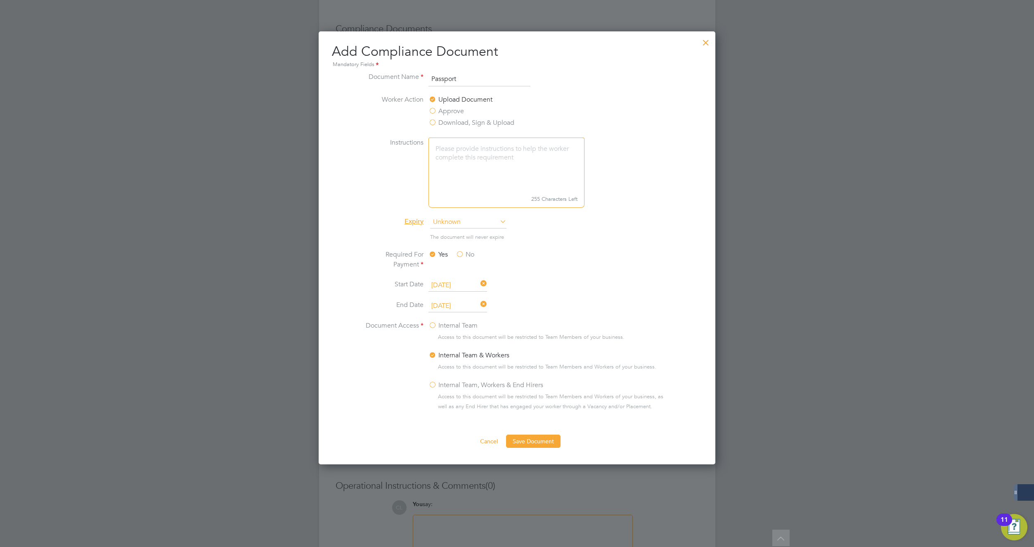
click at [624, 230] on li "Expiry Unknown" at bounding box center [517, 226] width 311 height 21
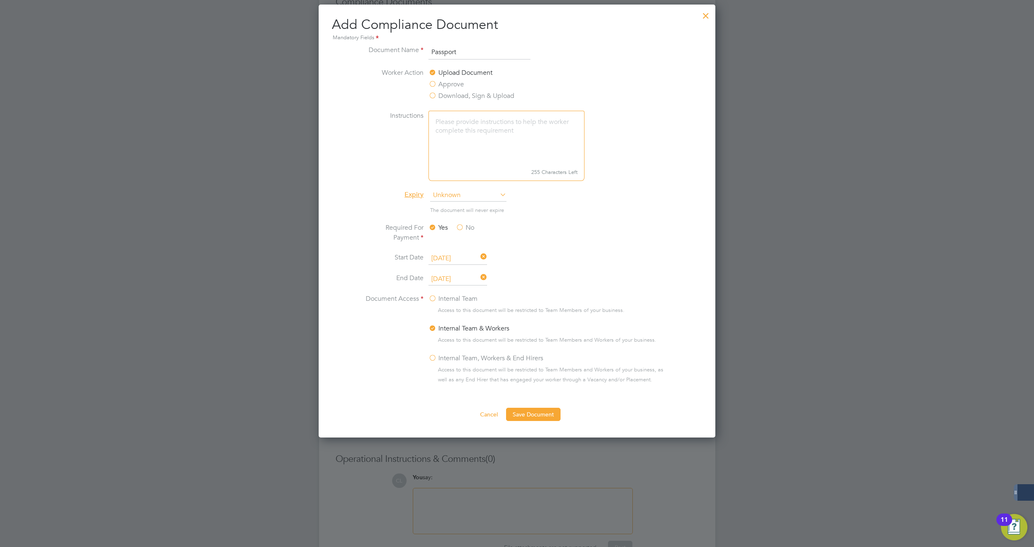
scroll to position [454, 0]
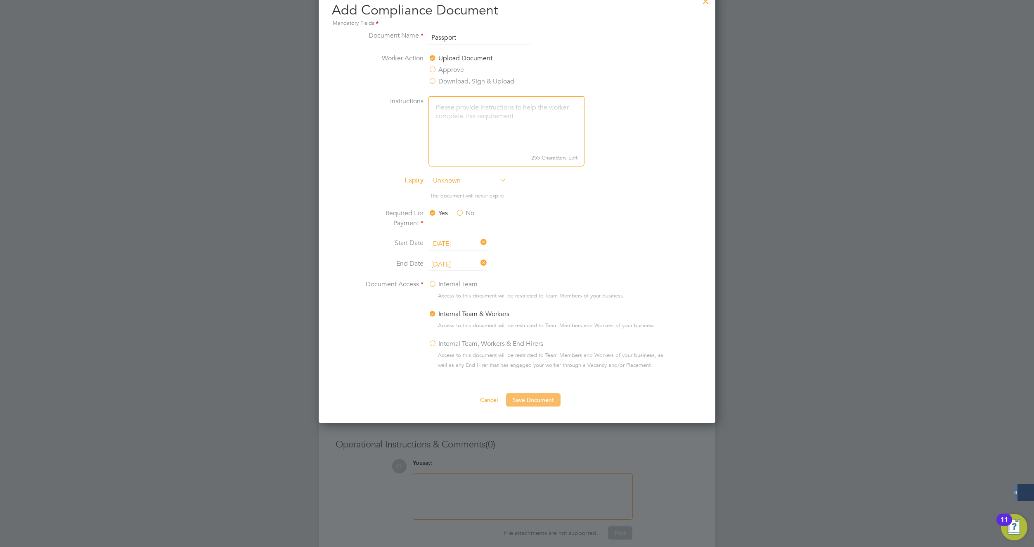
click at [539, 398] on button "Save Document" at bounding box center [533, 399] width 54 height 13
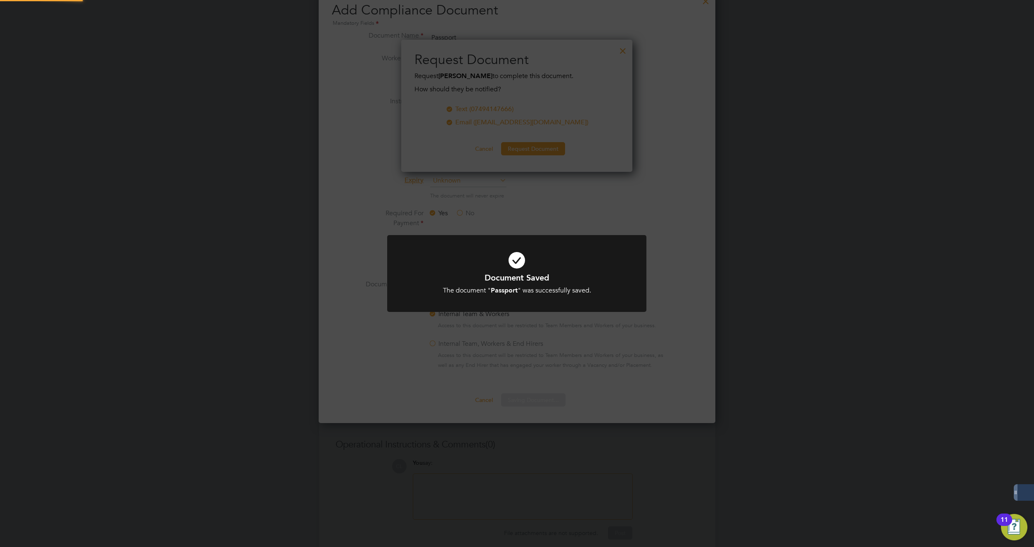
scroll to position [133, 232]
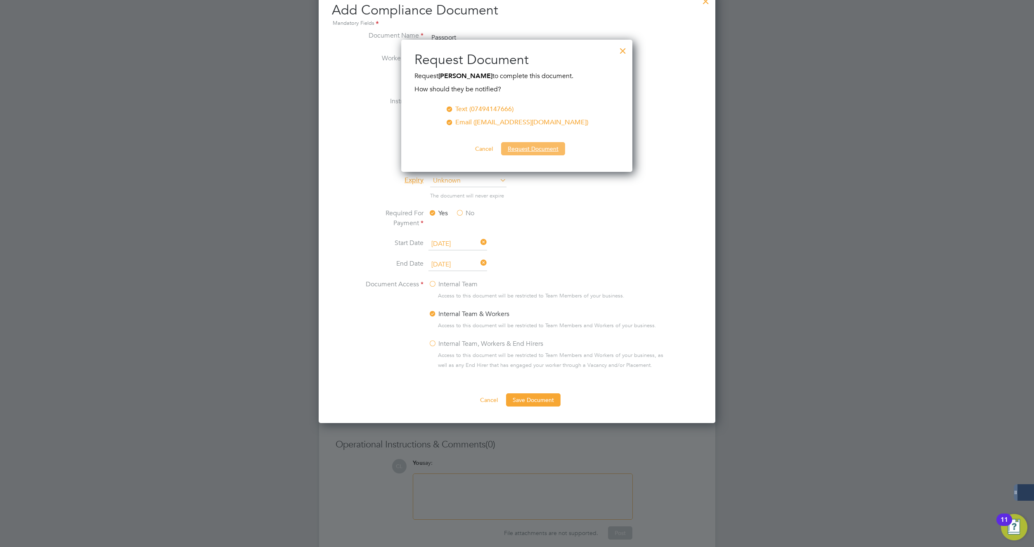
click at [538, 149] on button "Request Document" at bounding box center [533, 148] width 64 height 13
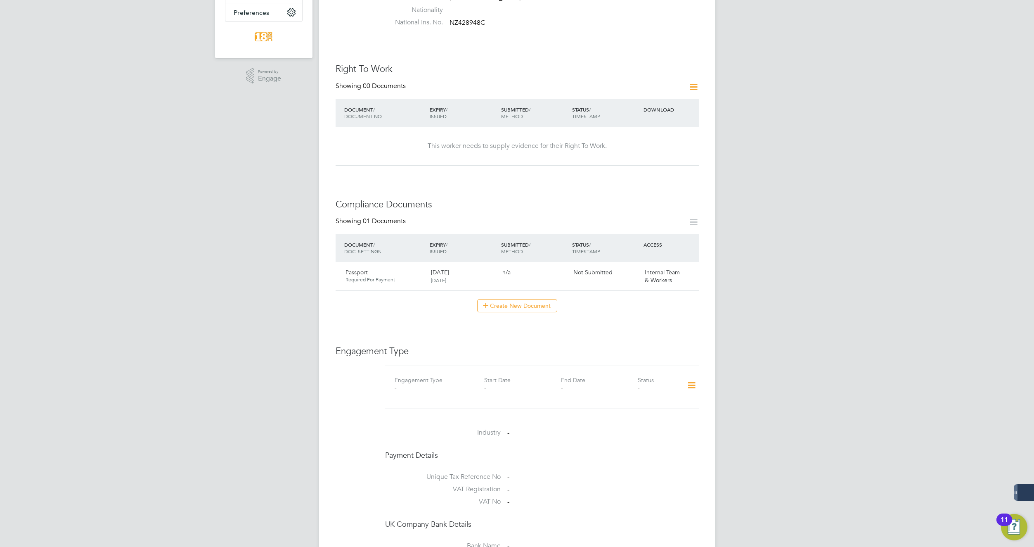
scroll to position [248, 0]
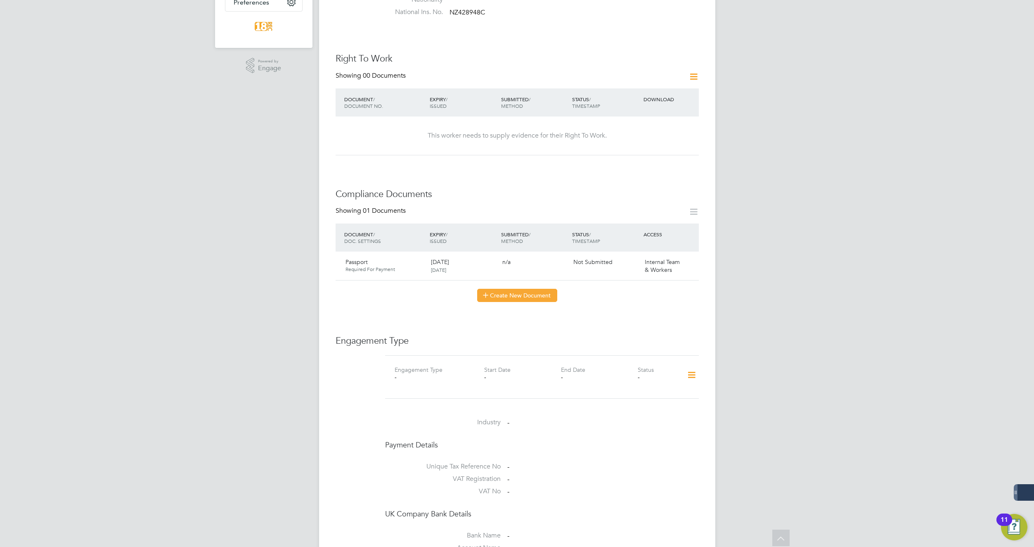
click at [513, 289] on button "Create New Document" at bounding box center [517, 295] width 80 height 13
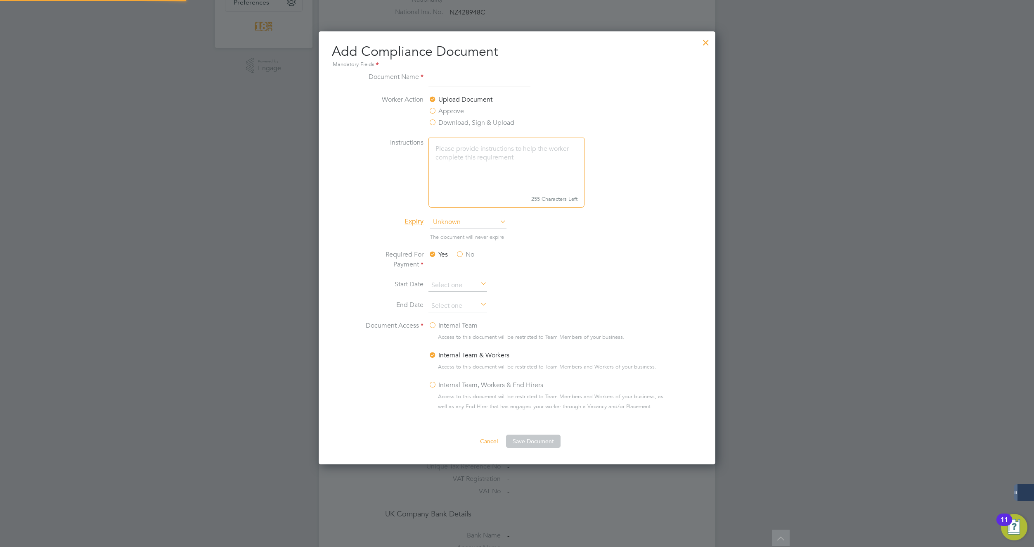
scroll to position [434, 397]
type input "Driving Licence"
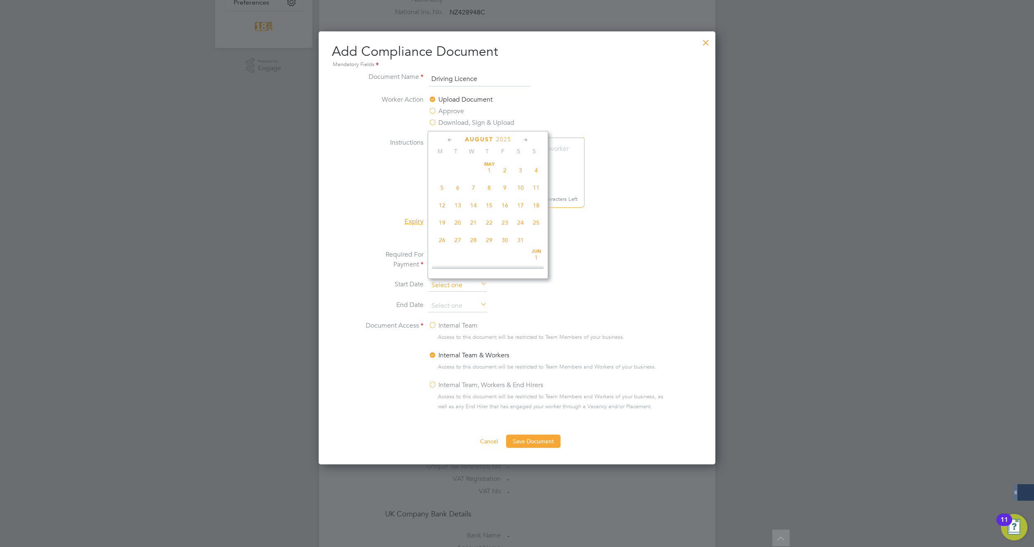
click at [454, 284] on input at bounding box center [458, 285] width 59 height 12
drag, startPoint x: 441, startPoint y: 224, endPoint x: 503, endPoint y: 237, distance: 63.6
click at [442, 222] on span "[DATE]" at bounding box center [442, 214] width 16 height 16
type input "[DATE]"
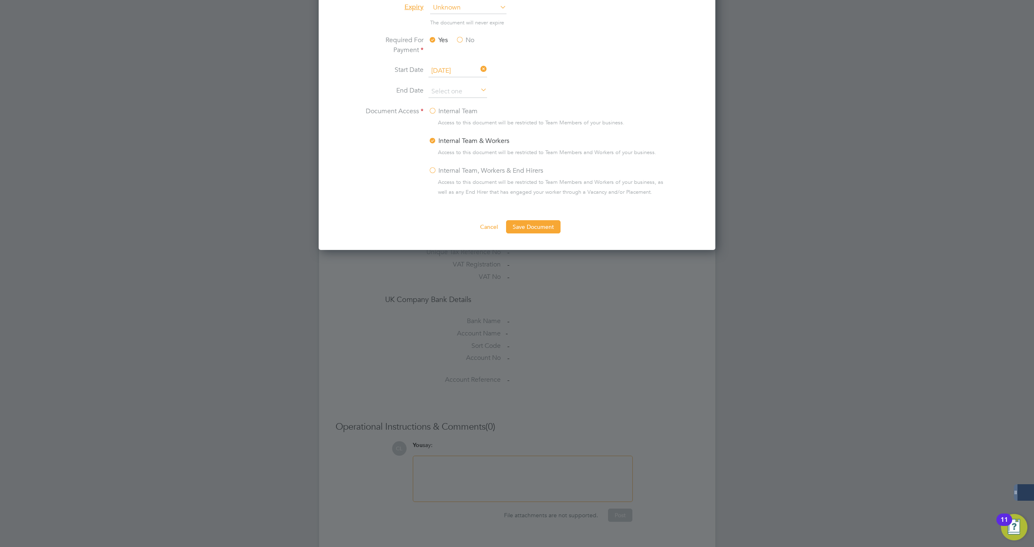
scroll to position [297, 0]
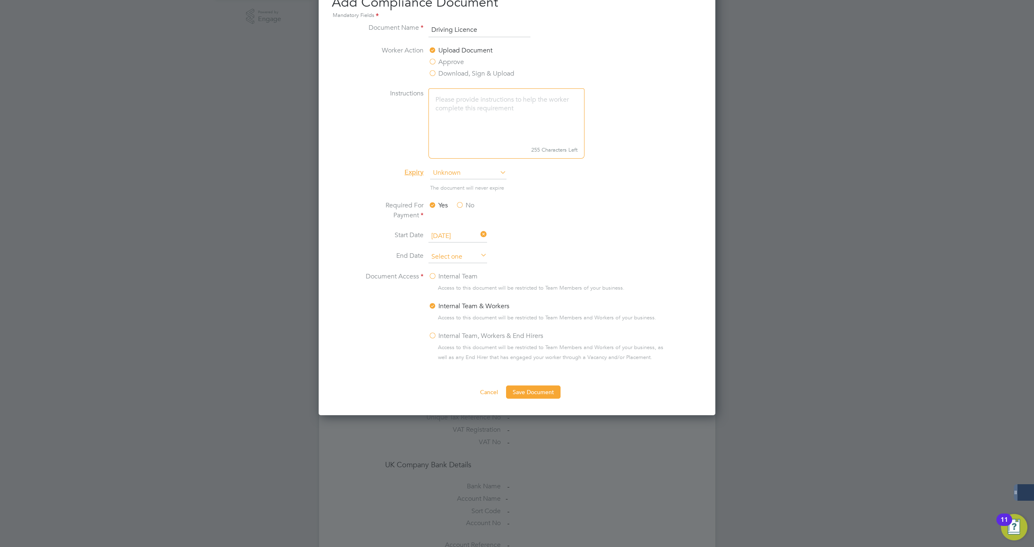
click at [468, 254] on input at bounding box center [458, 257] width 59 height 12
click at [443, 174] on span "24" at bounding box center [442, 167] width 16 height 16
type input "[DATE]"
click at [670, 225] on li "Required For Payment Yes No" at bounding box center [517, 215] width 311 height 30
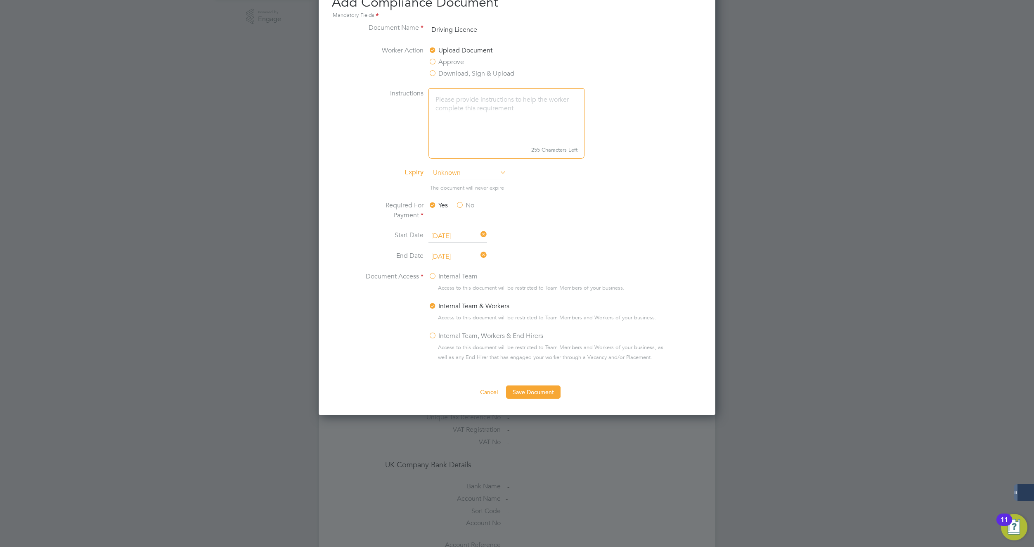
click at [431, 336] on label "Internal Team, Workers & End Hirers" at bounding box center [486, 336] width 115 height 10
click at [0, 0] on input "Internal Team, Workers & End Hirers" at bounding box center [0, 0] width 0 height 0
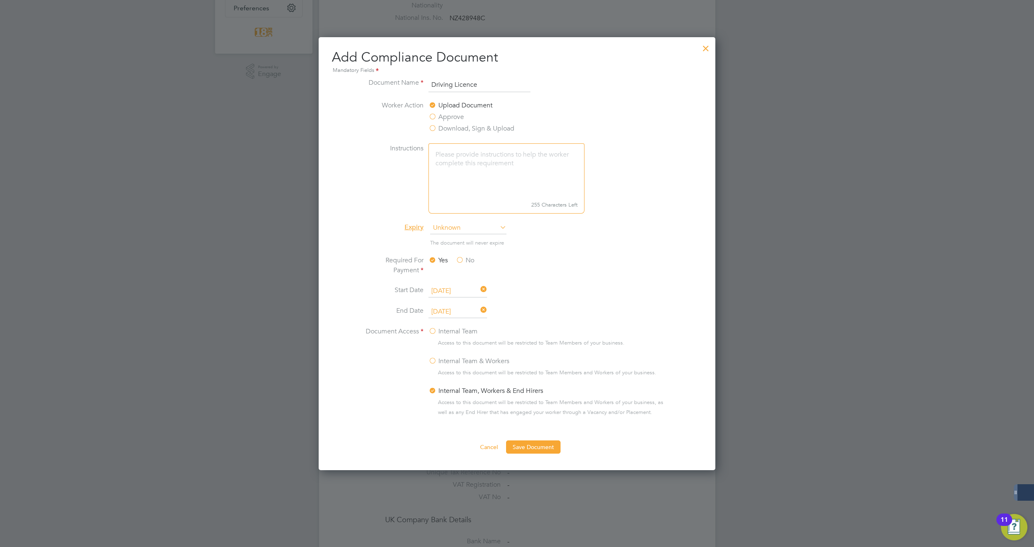
scroll to position [297, 0]
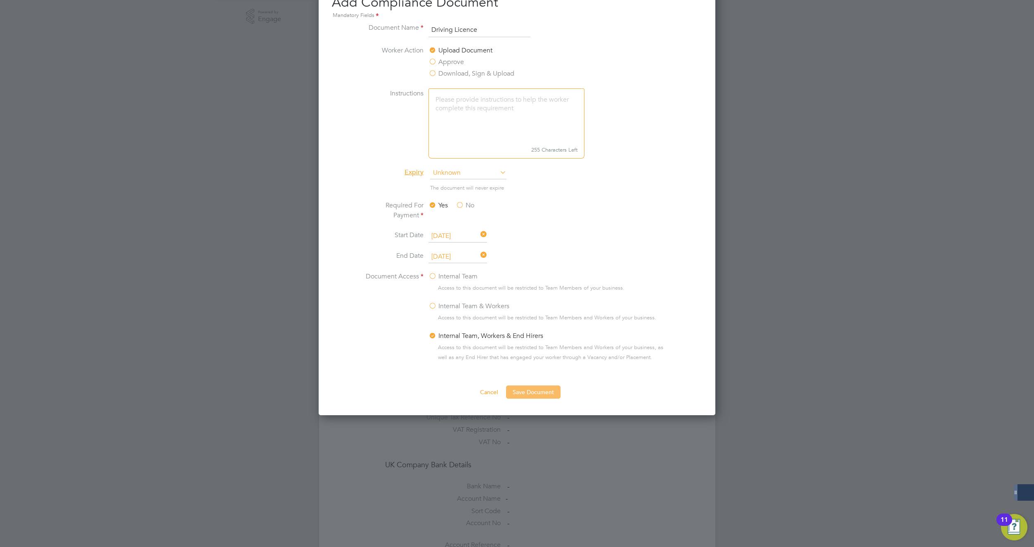
click at [535, 394] on button "Save Document" at bounding box center [533, 391] width 54 height 13
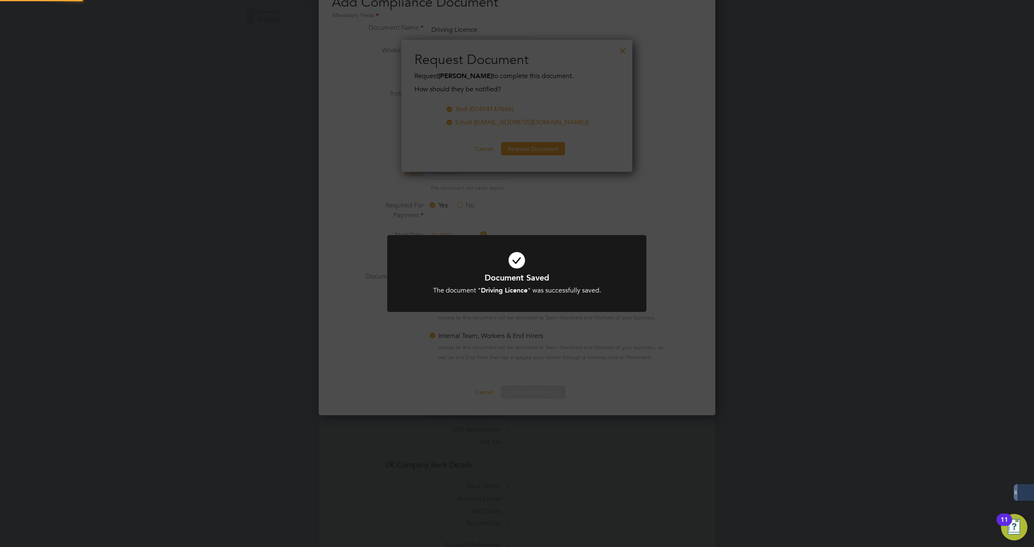
scroll to position [133, 232]
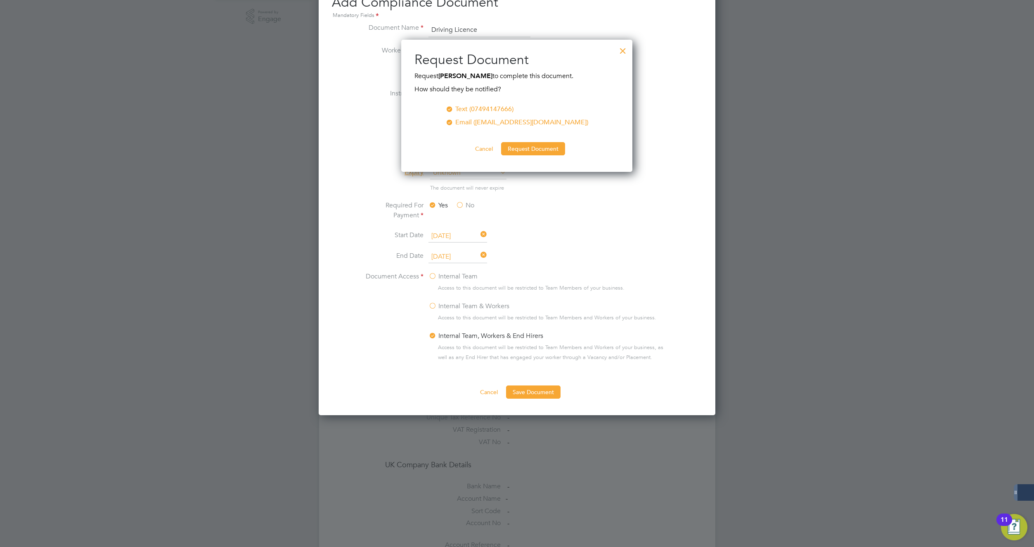
click at [626, 47] on div at bounding box center [623, 48] width 15 height 15
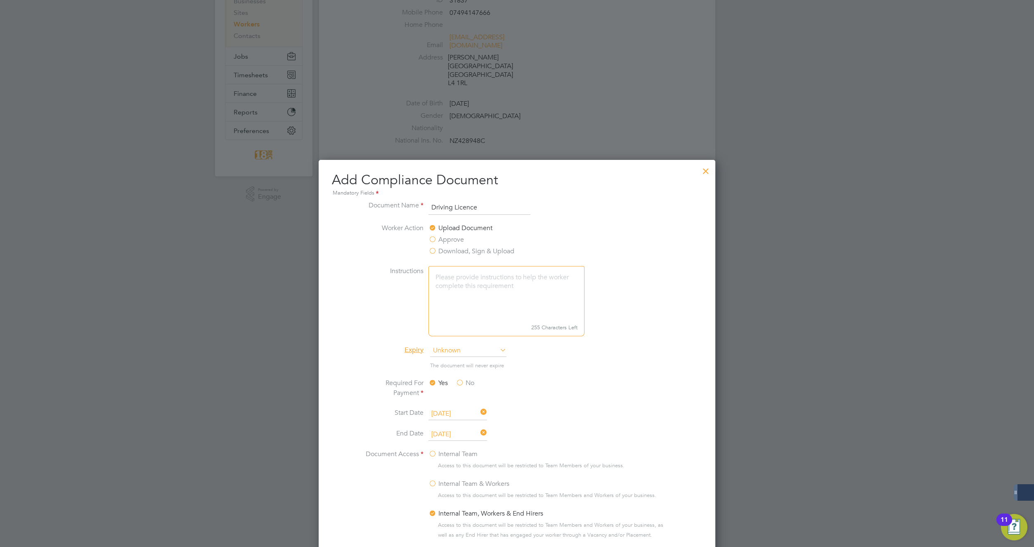
scroll to position [90, 0]
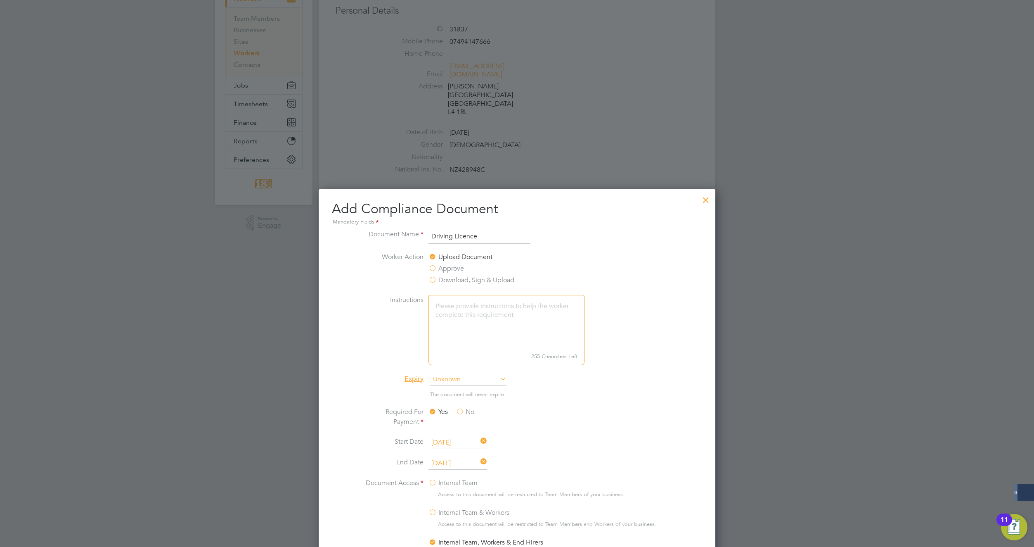
click at [707, 201] on div at bounding box center [706, 197] width 15 height 15
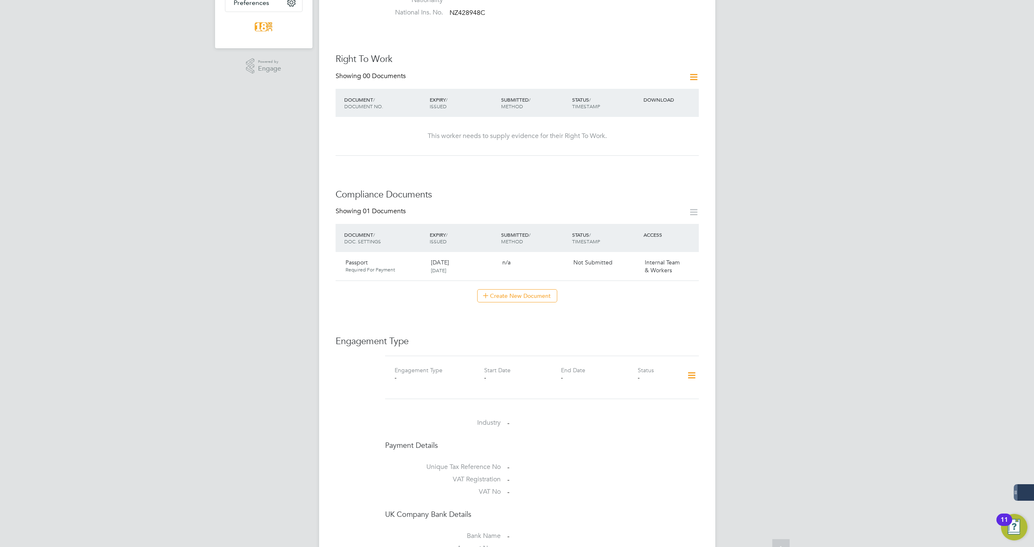
scroll to position [248, 0]
click at [688, 258] on icon at bounding box center [689, 263] width 8 height 10
click at [666, 275] on li "Submit Document" at bounding box center [662, 277] width 61 height 12
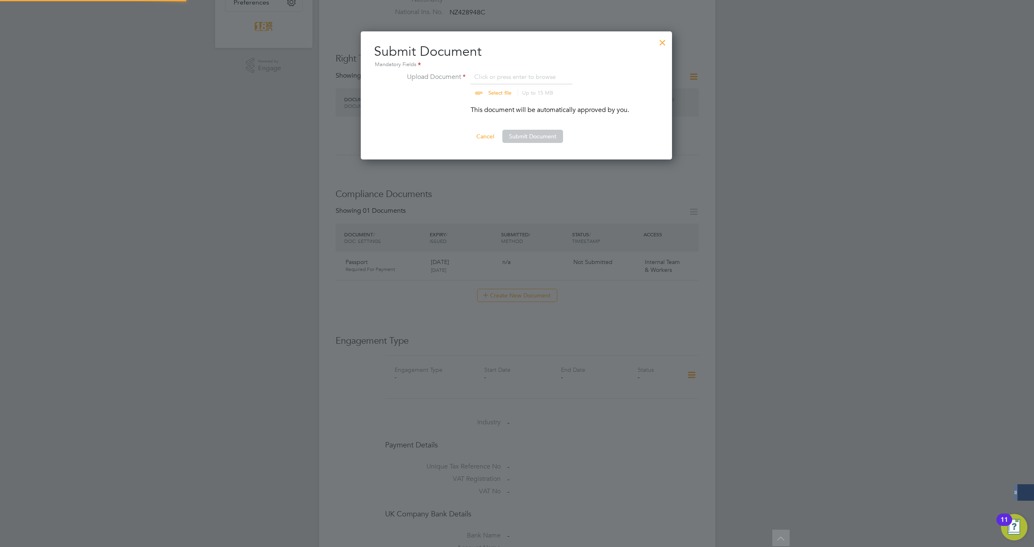
scroll to position [128, 312]
click at [500, 72] on input "file" at bounding box center [508, 84] width 130 height 25
type input "C:\fakepath\[PERSON_NAME] 2.jpg"
click at [527, 132] on button "Submit Document" at bounding box center [532, 136] width 61 height 13
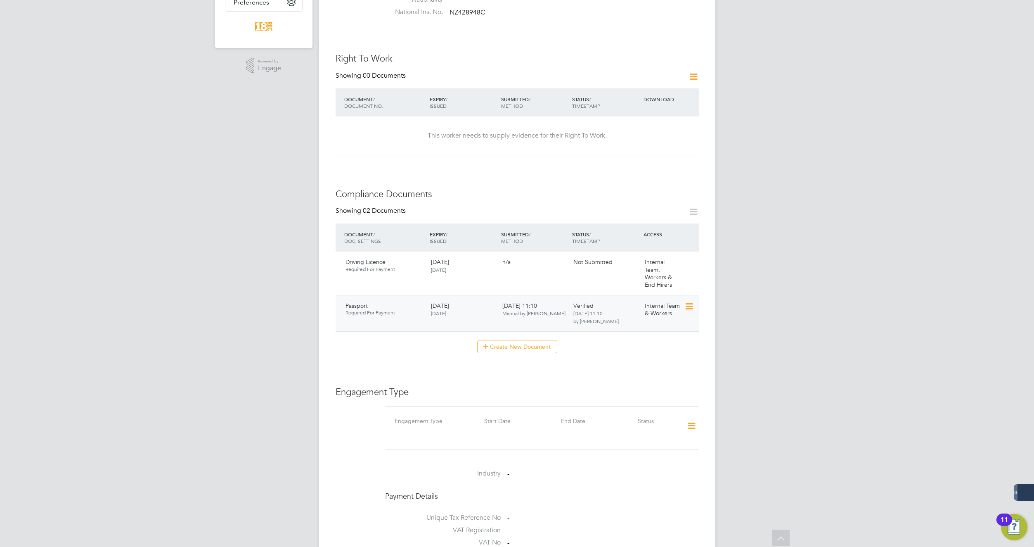
click at [692, 301] on icon at bounding box center [689, 306] width 8 height 10
click at [658, 308] on li "Edit Document" at bounding box center [660, 309] width 66 height 12
type input "Passport"
type input "[DATE]"
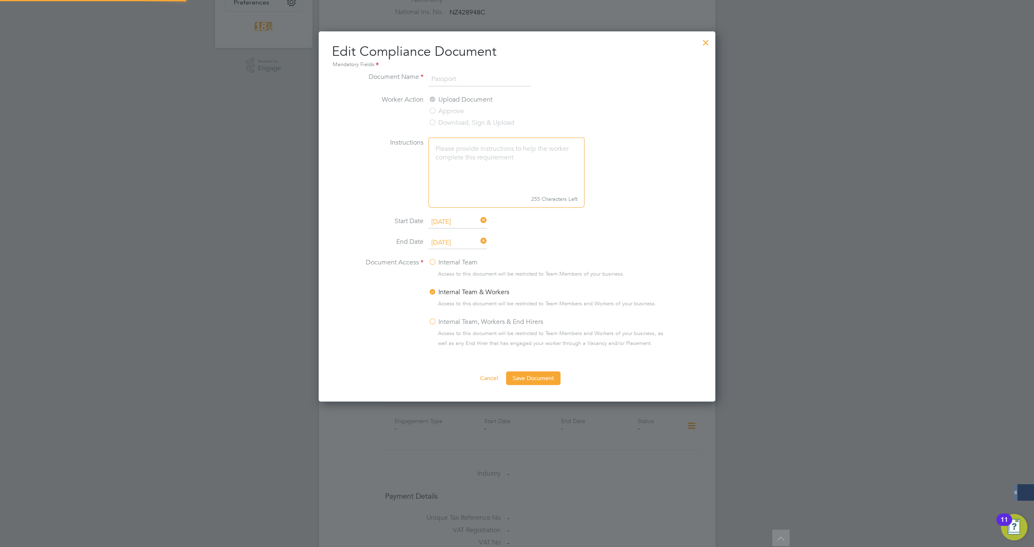
scroll to position [370, 397]
click at [432, 320] on label "Internal Team, Workers & End Hirers" at bounding box center [486, 322] width 115 height 10
click at [0, 0] on input "Internal Team, Workers & End Hirers" at bounding box center [0, 0] width 0 height 0
click at [521, 376] on button "Save Document" at bounding box center [533, 377] width 54 height 13
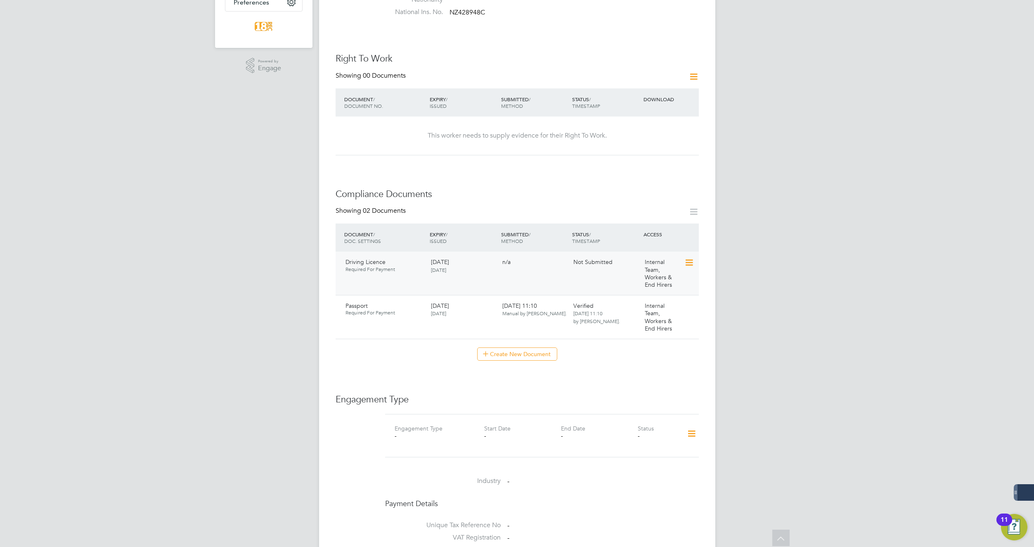
click at [685, 258] on icon at bounding box center [689, 263] width 8 height 10
click at [661, 349] on div "Worker Details Follow KO [PERSON_NAME] m: 07494147666 Personal Details ID 31837…" at bounding box center [517, 292] width 363 height 1006
click at [689, 258] on icon at bounding box center [689, 263] width 8 height 10
click at [659, 266] on li "Edit Document" at bounding box center [662, 266] width 61 height 12
type input "Driving Licence"
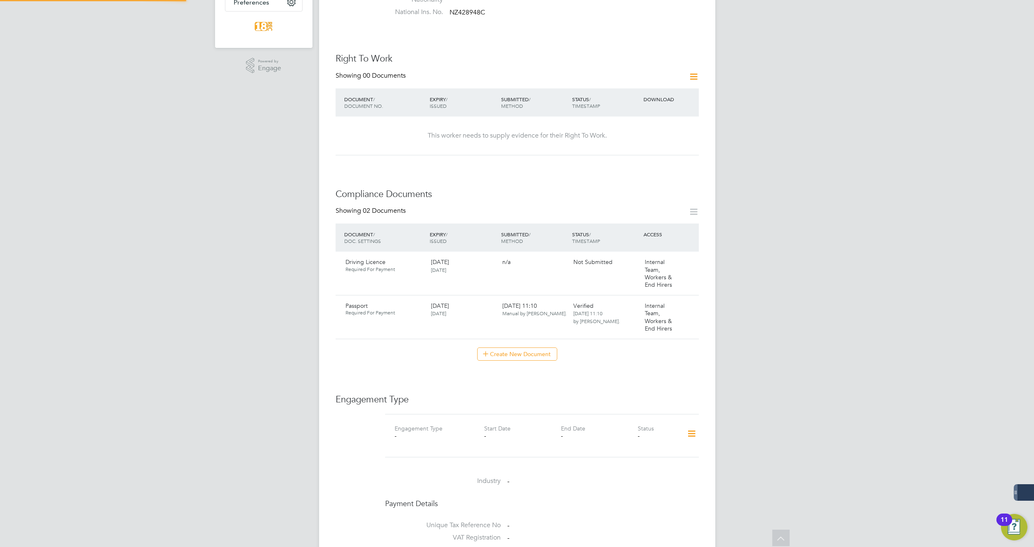
type input "[DATE]"
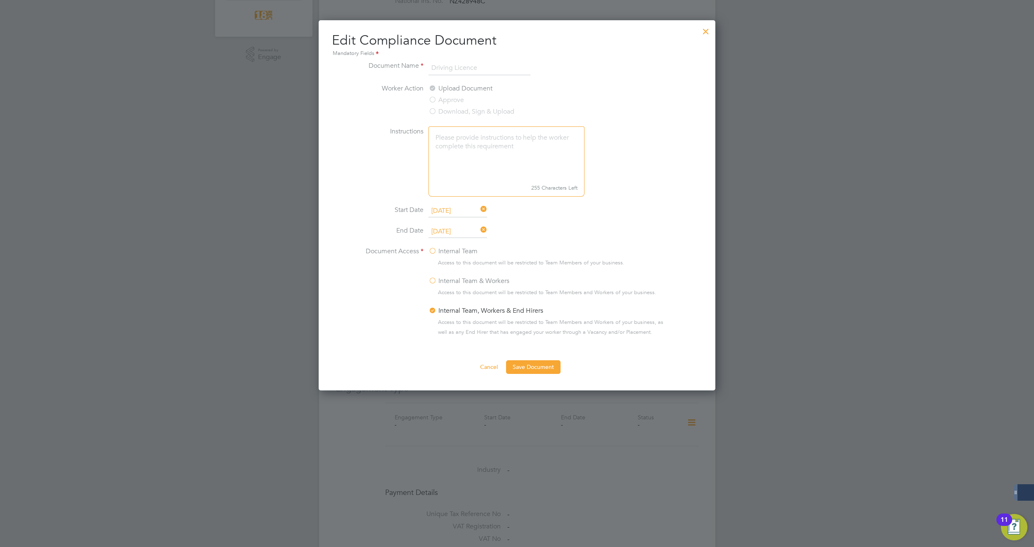
scroll to position [248, 0]
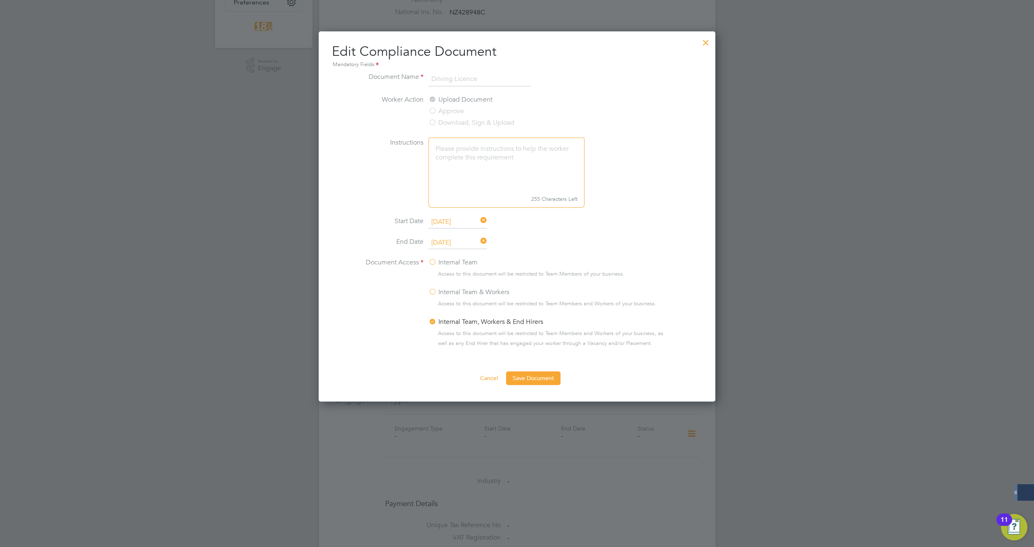
click at [706, 40] on div at bounding box center [706, 40] width 15 height 15
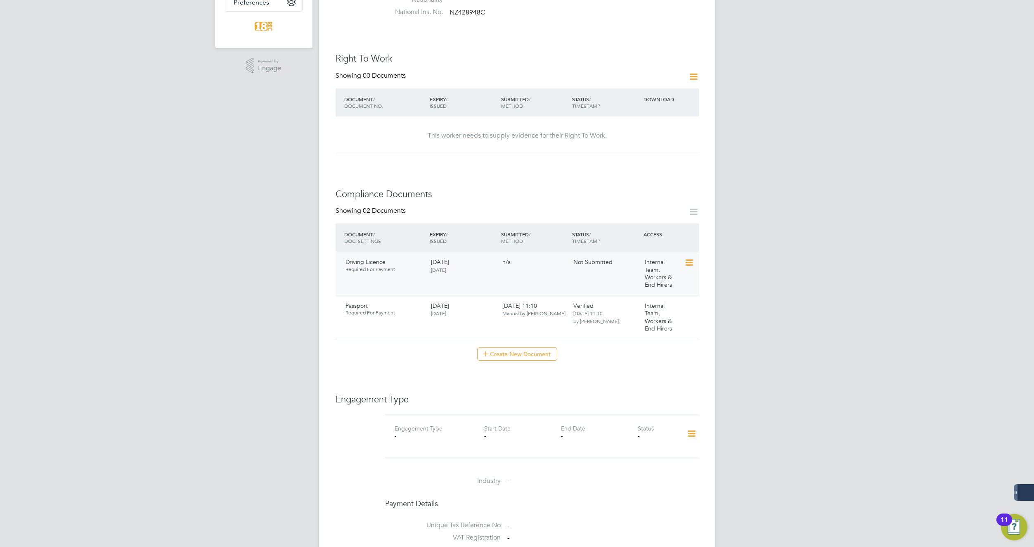
click at [690, 258] on icon at bounding box center [689, 263] width 8 height 10
click at [669, 275] on li "Submit Document" at bounding box center [662, 277] width 61 height 12
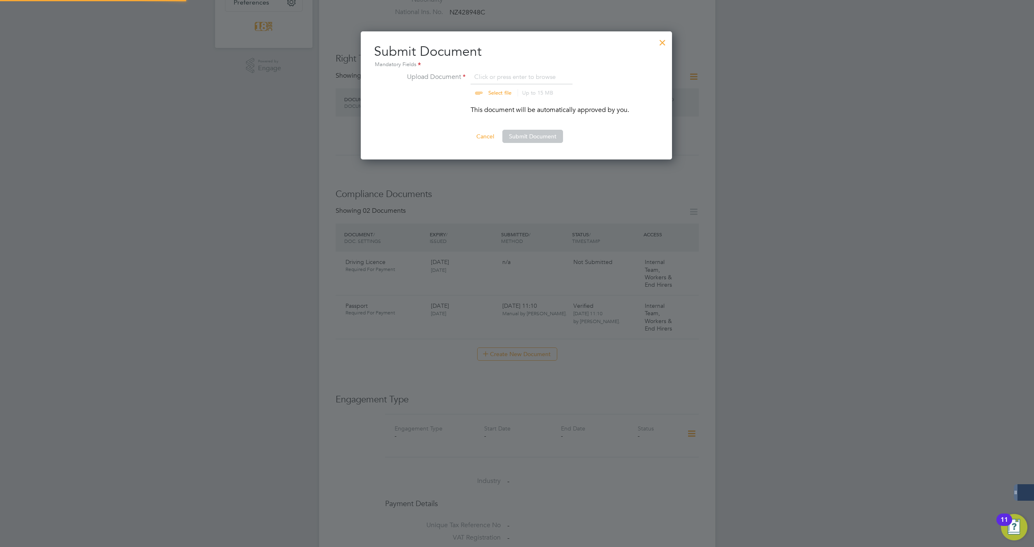
scroll to position [128, 312]
click at [491, 76] on input "file" at bounding box center [508, 84] width 130 height 25
type input "C:\fakepath\[PERSON_NAME] 4.jpg"
click at [514, 135] on button "Submit Document" at bounding box center [532, 136] width 61 height 13
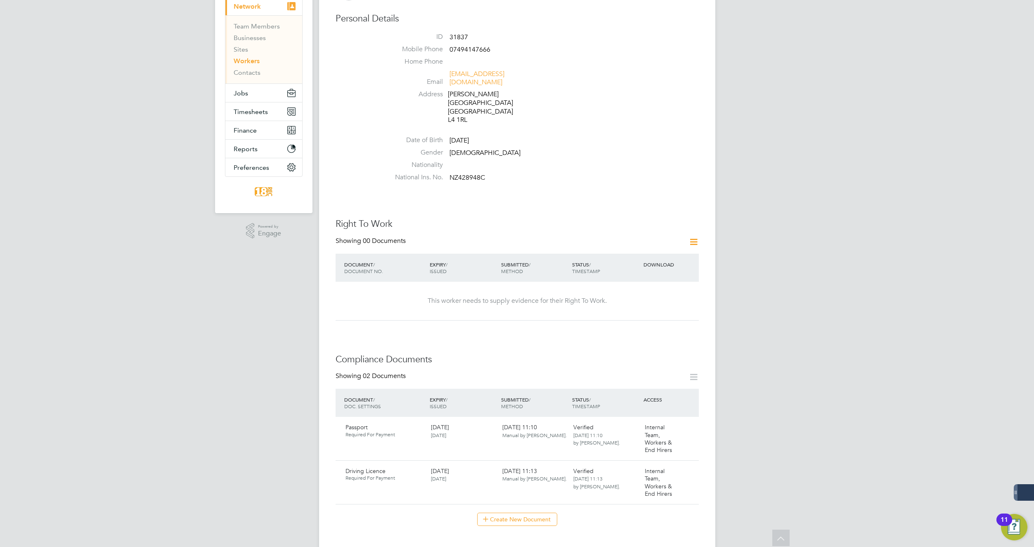
scroll to position [0, 0]
